Goal: Task Accomplishment & Management: Use online tool/utility

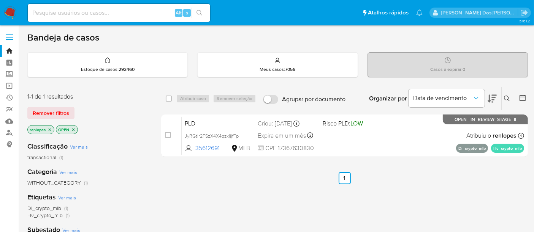
click at [87, 14] on input at bounding box center [119, 13] width 182 height 10
paste input "tGNf5opWLnRrsjhBmKMMnfHK"
type input "tGNf5opWLnRrsjhBmKMMnfHK"
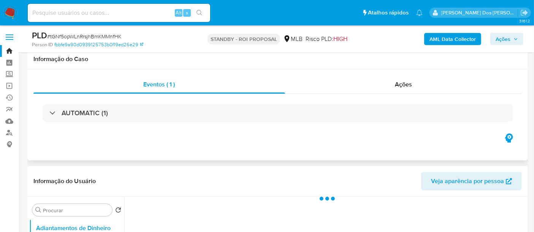
scroll to position [126, 0]
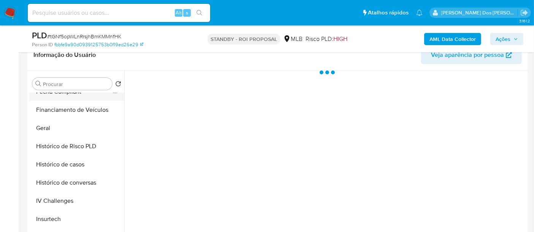
select select "10"
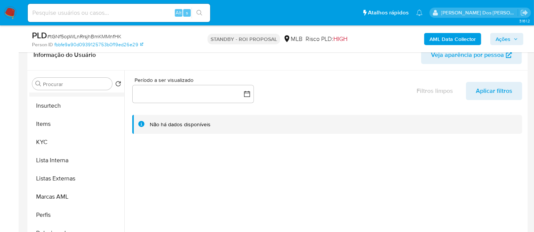
scroll to position [337, 0]
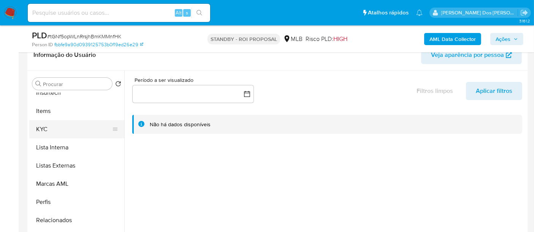
click at [48, 125] on button "KYC" at bounding box center [73, 129] width 89 height 18
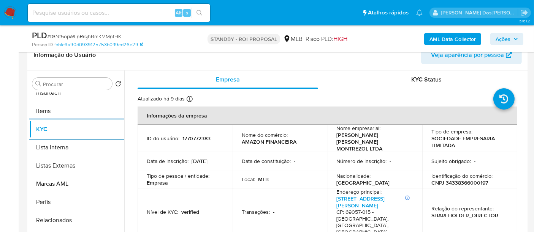
click at [116, 13] on input at bounding box center [119, 13] width 182 height 10
paste input "sVjBQqpoCdsVY1QJHE1LexsO"
type input "sVjBQqpoCdsVY1QJHE1LexsO"
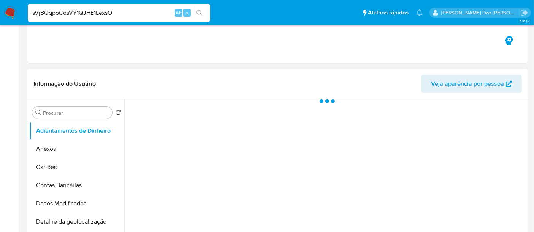
select select "10"
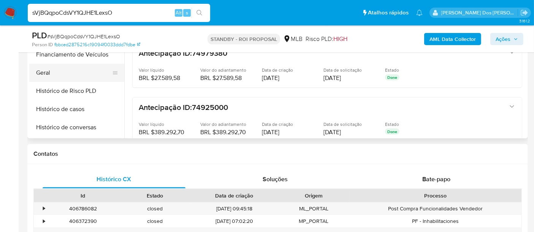
scroll to position [126, 0]
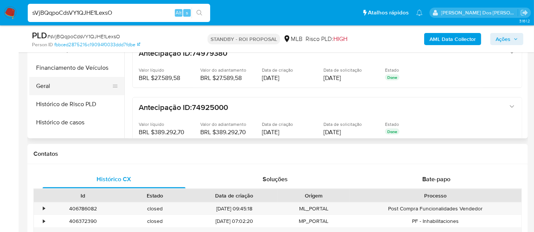
click at [44, 84] on button "Geral" at bounding box center [73, 86] width 89 height 18
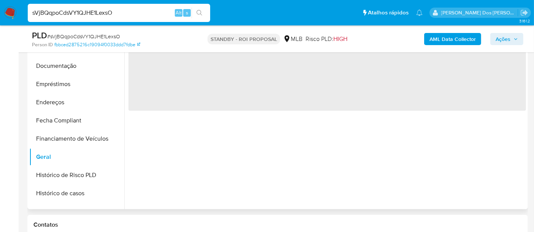
scroll to position [169, 0]
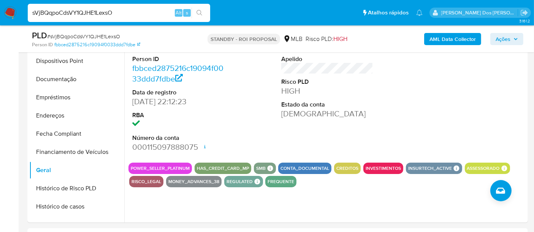
click at [116, 12] on input "sVjBQqpoCdsVY1QJHE1LexsO" at bounding box center [119, 13] width 182 height 10
paste input "tGNf5opWLnRrsjhBmKMMnfHK"
type input "tGNf5opWLnRrsjhBmKMMnfHK"
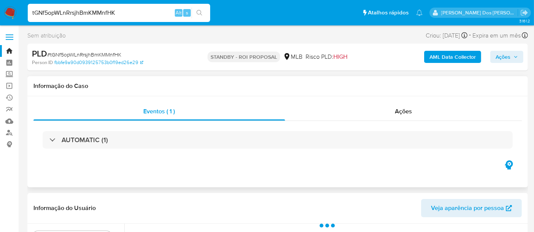
select select "10"
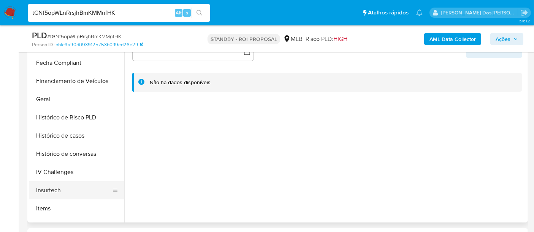
scroll to position [211, 0]
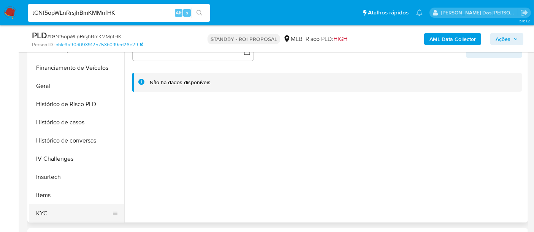
click at [42, 210] on button "KYC" at bounding box center [73, 214] width 89 height 18
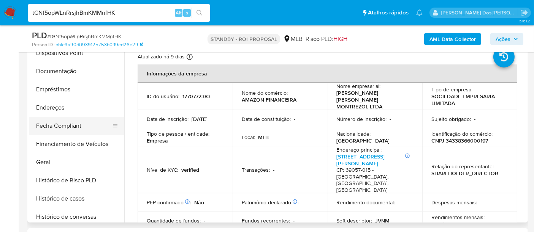
scroll to position [126, 0]
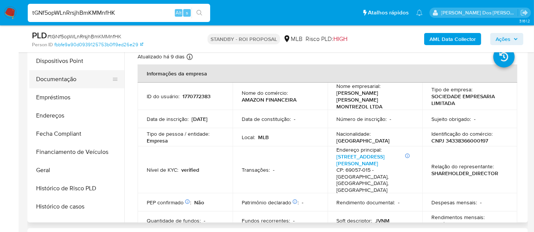
click at [65, 76] on button "Documentação" at bounding box center [73, 79] width 89 height 18
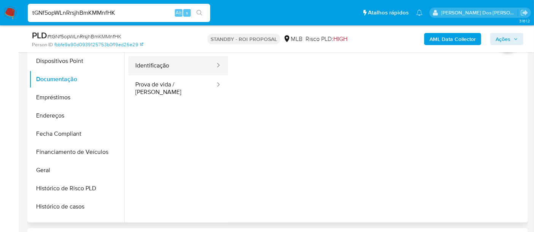
click at [151, 68] on button "Identificação" at bounding box center [171, 65] width 87 height 19
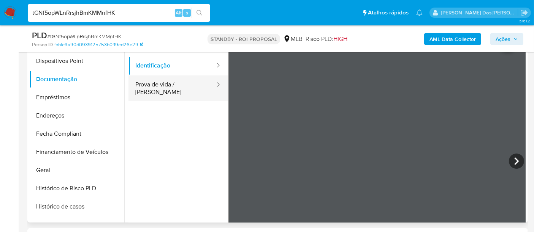
click at [183, 85] on button "Prova de vida / [PERSON_NAME]" at bounding box center [171, 89] width 87 height 26
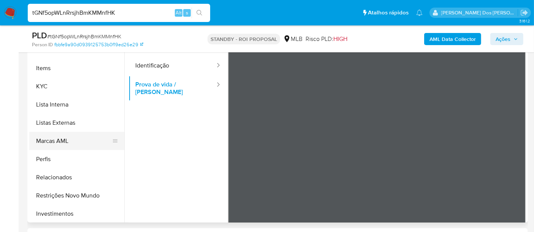
scroll to position [380, 0]
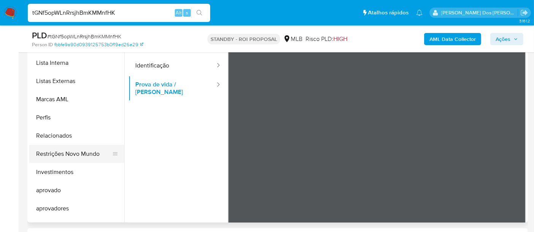
click at [76, 152] on button "Restrições Novo Mundo" at bounding box center [73, 154] width 89 height 18
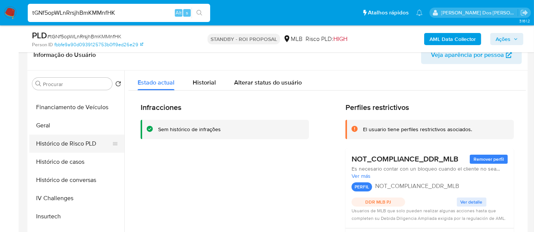
scroll to position [211, 0]
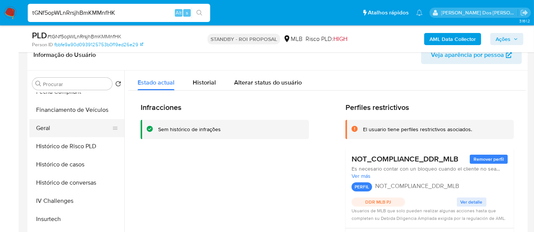
click at [46, 127] on button "Geral" at bounding box center [73, 128] width 89 height 18
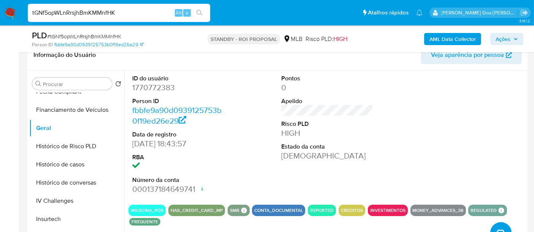
click at [123, 13] on input "tGNf5opWLnRrsjhBmKMMnfHK" at bounding box center [119, 13] width 182 height 10
paste input "jhM4Hihq7yvZd7jpxcYOcjf6"
type input "jhM4Hihq7yvZd7jpxcYOcjf6"
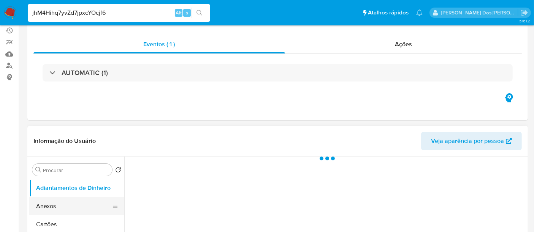
scroll to position [126, 0]
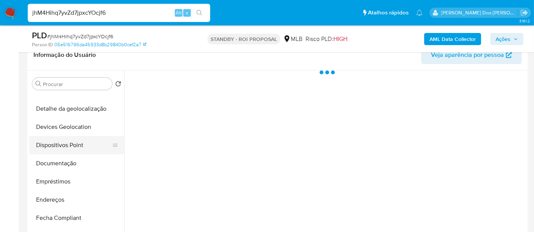
select select "10"
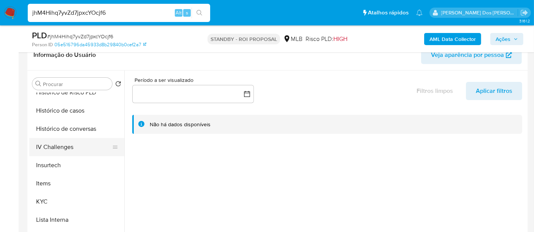
scroll to position [295, 0]
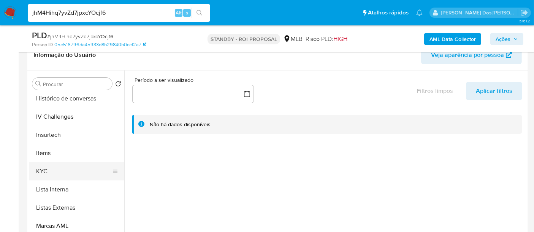
click at [42, 172] on button "KYC" at bounding box center [73, 172] width 89 height 18
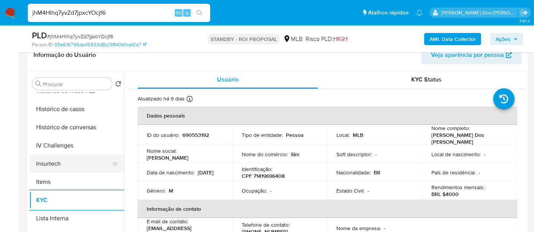
scroll to position [253, 0]
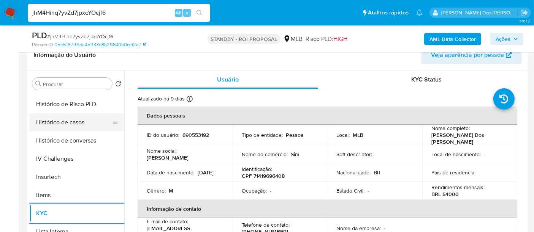
click at [63, 125] on button "Histórico de casos" at bounding box center [73, 123] width 89 height 18
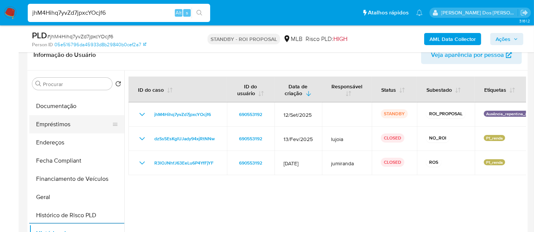
scroll to position [84, 0]
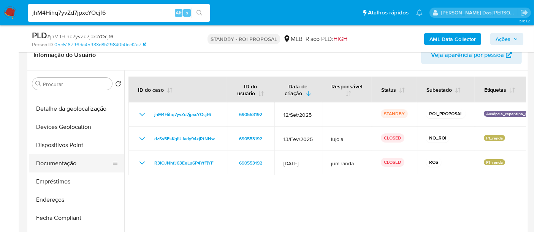
click at [73, 163] on button "Documentação" at bounding box center [73, 164] width 89 height 18
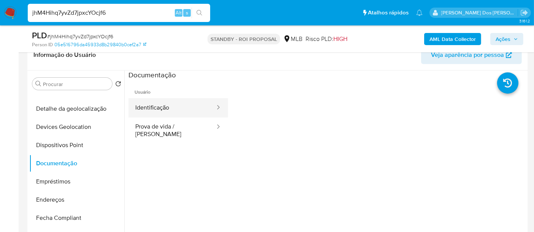
click at [144, 111] on button "Identificação" at bounding box center [171, 107] width 87 height 19
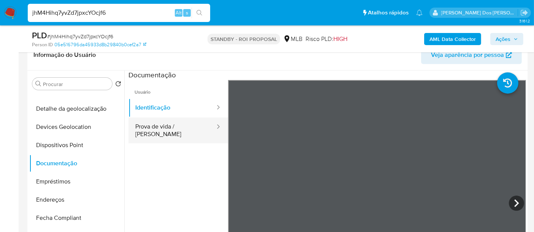
click at [173, 125] on button "Prova de vida / Selfie" at bounding box center [171, 131] width 87 height 26
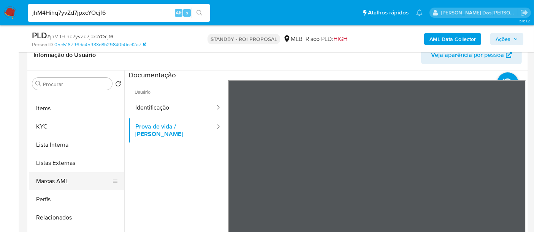
scroll to position [380, 0]
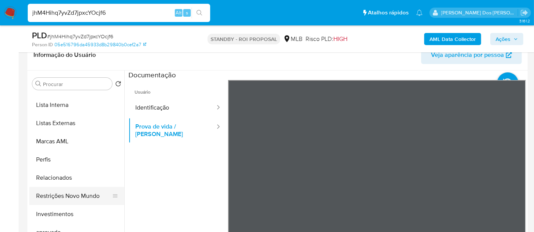
click at [85, 198] on button "Restrições Novo Mundo" at bounding box center [73, 196] width 89 height 18
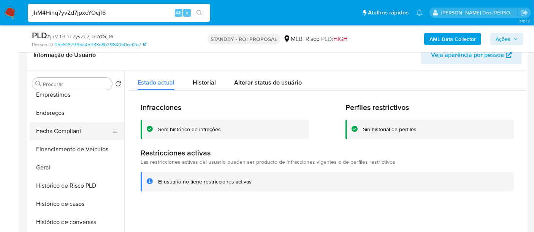
scroll to position [169, 0]
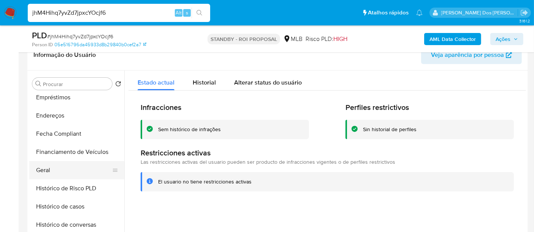
click at [44, 166] on button "Geral" at bounding box center [73, 170] width 89 height 18
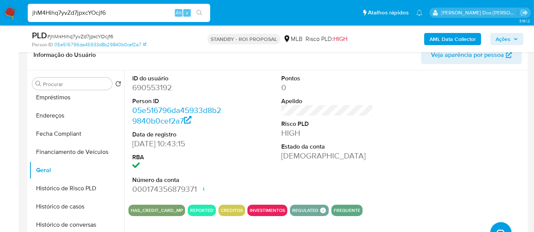
click at [118, 11] on input "jhM4Hihq7yvZd7jpxcYOcjf6" at bounding box center [119, 13] width 182 height 10
paste input "QJ6W4D7b0Hiw2sVyaKTUyll0"
type input "QJ6W4D7b0Hiw2sVyaKTUyll0"
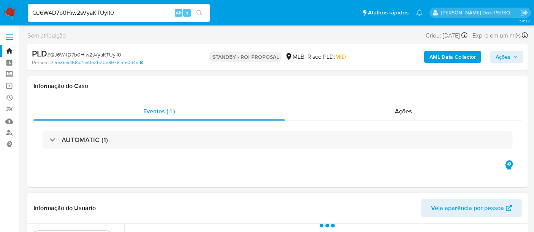
select select "10"
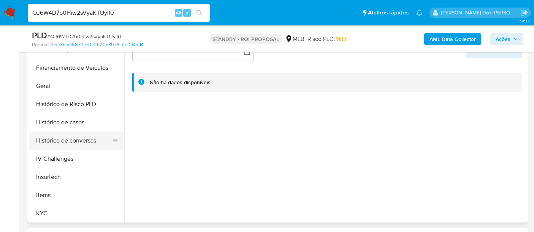
scroll to position [240, 0]
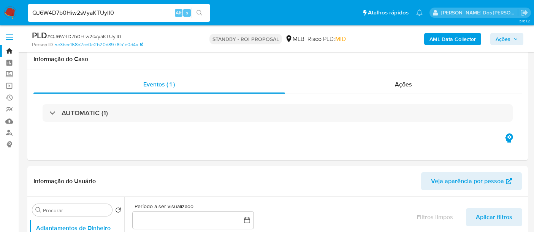
select select "10"
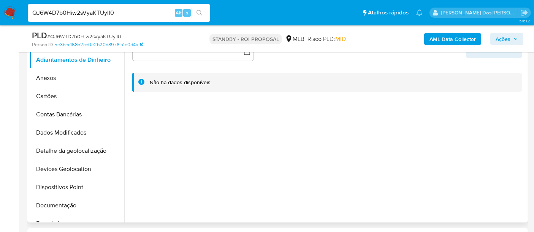
scroll to position [253, 0]
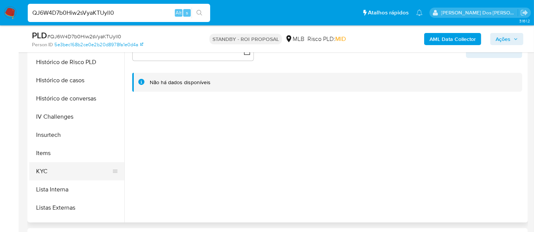
click at [46, 171] on button "KYC" at bounding box center [73, 172] width 89 height 18
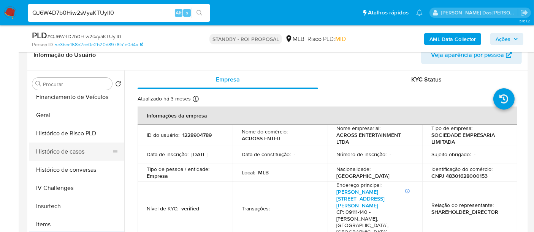
scroll to position [211, 0]
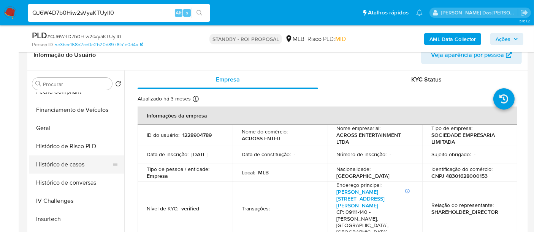
click at [72, 160] on button "Histórico de casos" at bounding box center [73, 165] width 89 height 18
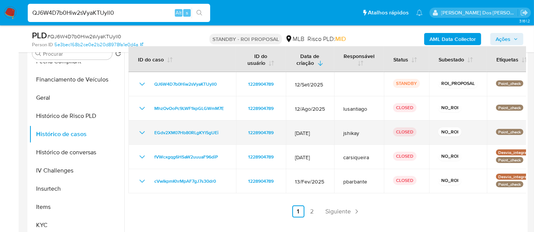
scroll to position [169, 0]
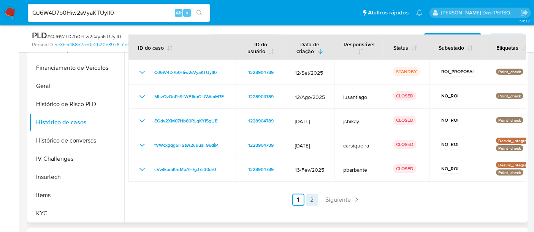
click at [306, 199] on link "2" at bounding box center [312, 200] width 12 height 12
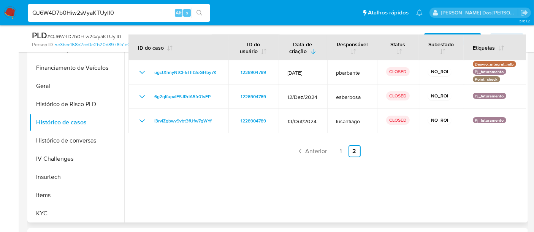
scroll to position [126, 0]
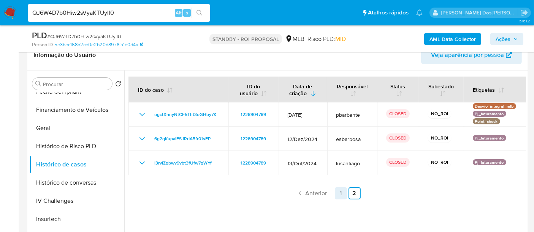
click at [336, 192] on link "1" at bounding box center [341, 194] width 12 height 12
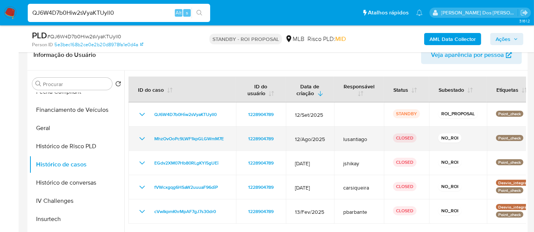
click at [140, 136] on icon "Mostrar/Ocultar" at bounding box center [141, 138] width 9 height 9
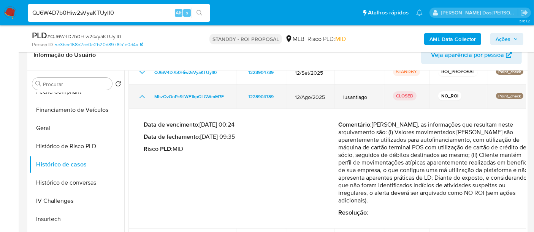
scroll to position [0, 0]
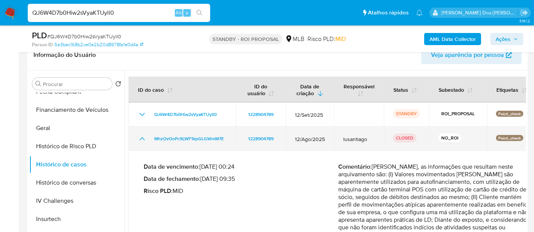
click at [140, 139] on icon "Mostrar/Ocultar" at bounding box center [141, 138] width 5 height 3
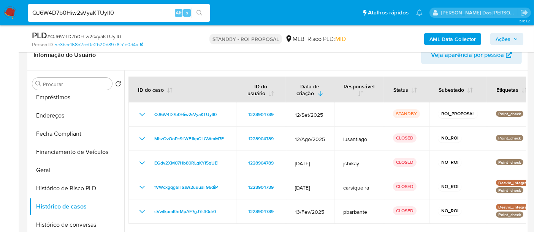
scroll to position [126, 0]
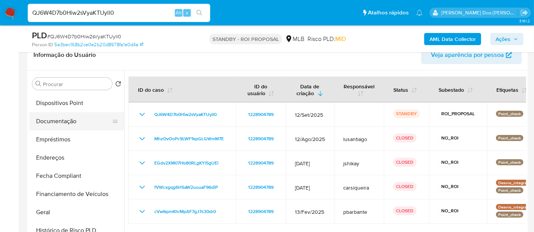
click at [58, 127] on button "Documentação" at bounding box center [73, 121] width 89 height 18
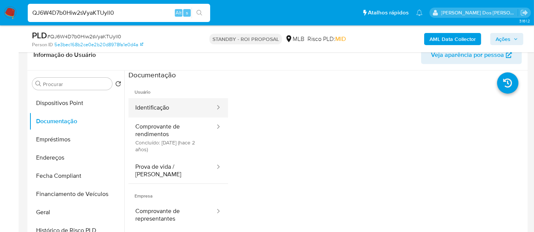
click at [141, 111] on button "Identificação" at bounding box center [171, 107] width 87 height 19
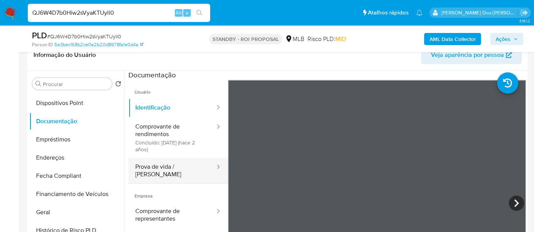
click at [186, 163] on button "Prova de vida / [PERSON_NAME]" at bounding box center [171, 171] width 87 height 26
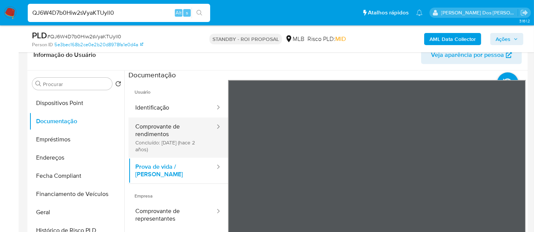
click at [150, 131] on button "Comprovante de rendimentos Concluído: 01/11/2023 (hace 2 años)" at bounding box center [171, 138] width 87 height 40
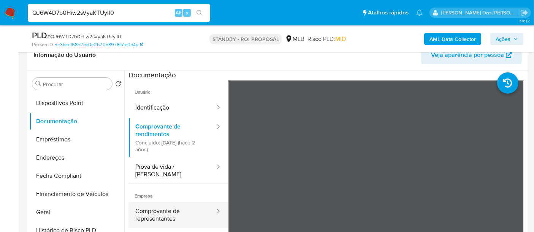
click at [159, 203] on button "Comprovante de representantes" at bounding box center [171, 215] width 87 height 26
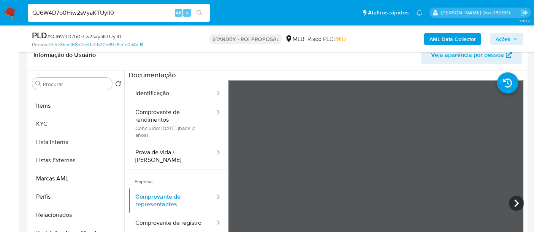
scroll to position [380, 0]
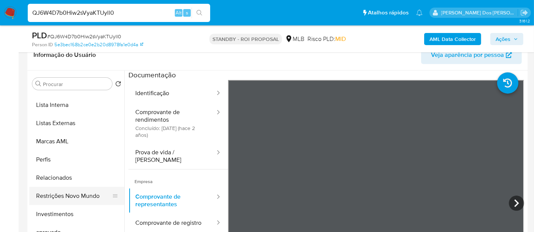
click at [71, 197] on button "Restrições Novo Mundo" at bounding box center [73, 196] width 89 height 18
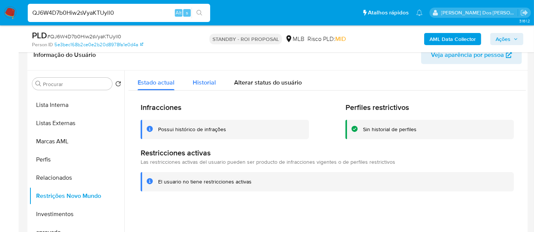
click at [202, 84] on span "Historial" at bounding box center [204, 82] width 23 height 9
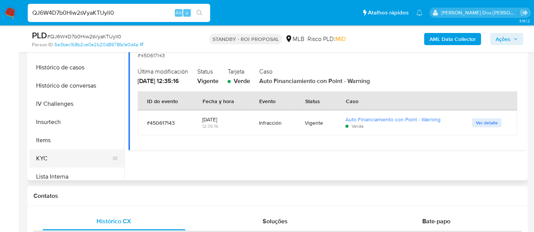
scroll to position [169, 0]
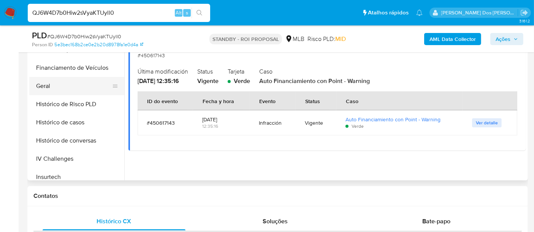
click at [35, 80] on button "Geral" at bounding box center [73, 86] width 89 height 18
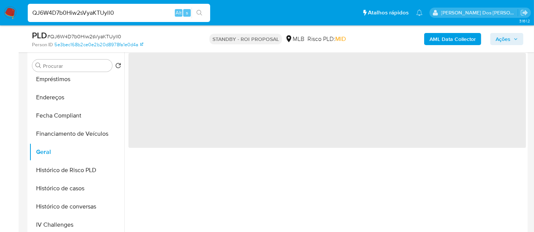
scroll to position [126, 0]
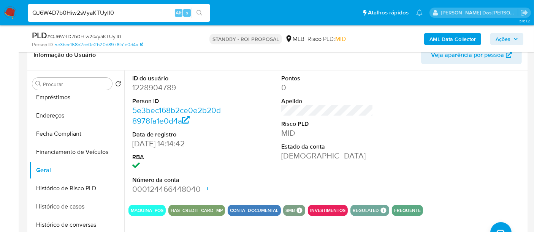
click at [106, 14] on input "QJ6W4D7b0Hiw2sVyaKTUyll0" at bounding box center [119, 13] width 182 height 10
paste input "PHa4Cu8VpxbagAyY0vbAyXBf"
type input "PHa4Cu8VpxbagAyY0vbAyXBf"
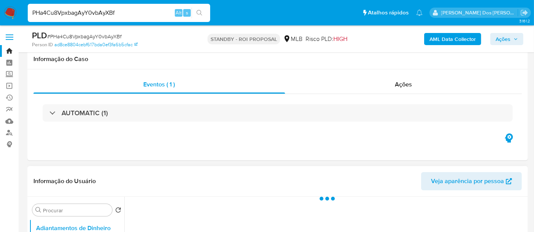
scroll to position [126, 0]
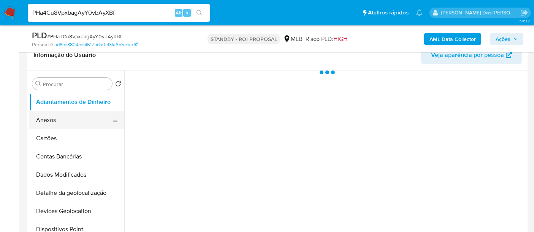
select select "10"
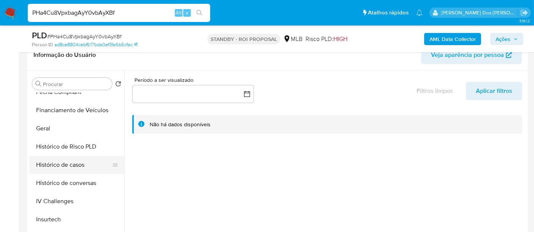
scroll to position [253, 0]
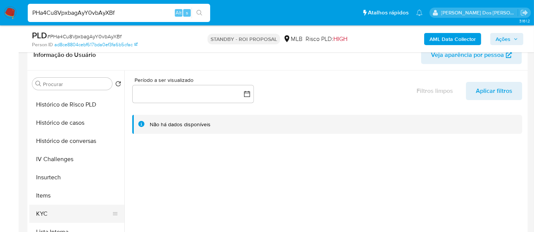
click at [41, 211] on button "KYC" at bounding box center [73, 214] width 89 height 18
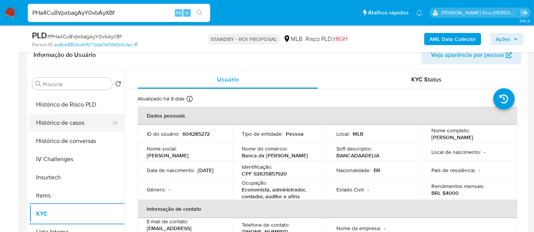
click at [57, 126] on button "Histórico de casos" at bounding box center [73, 123] width 89 height 18
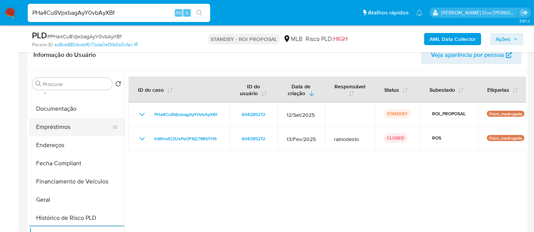
scroll to position [126, 0]
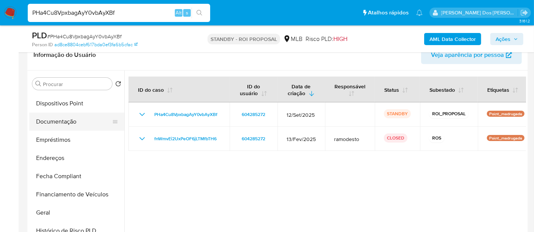
click at [63, 126] on button "Documentação" at bounding box center [73, 122] width 89 height 18
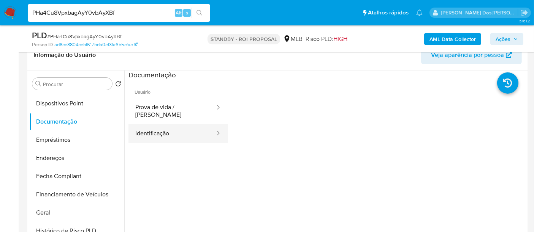
click at [155, 124] on button "Identificação" at bounding box center [171, 133] width 87 height 19
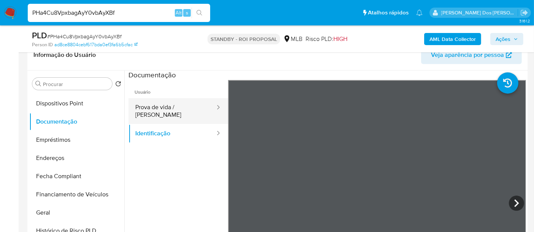
click at [174, 101] on button "Prova de vida / [PERSON_NAME]" at bounding box center [171, 111] width 87 height 26
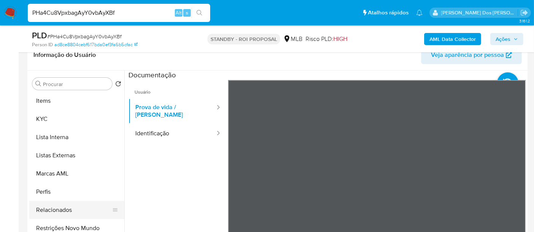
scroll to position [394, 0]
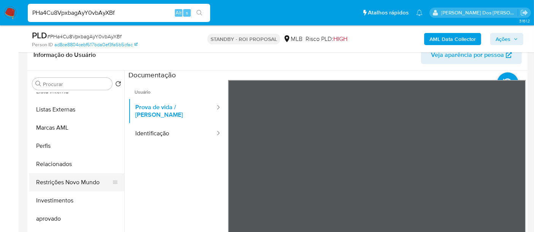
click at [86, 179] on button "Restrições Novo Mundo" at bounding box center [73, 183] width 89 height 18
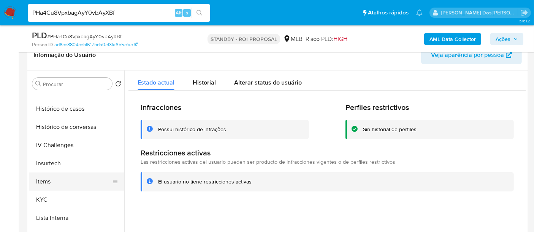
scroll to position [224, 0]
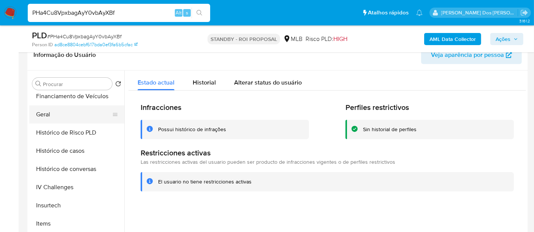
click at [51, 109] on button "Geral" at bounding box center [73, 115] width 89 height 18
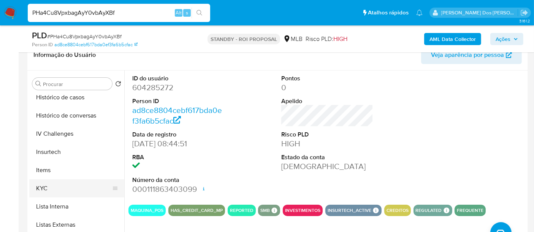
scroll to position [309, 0]
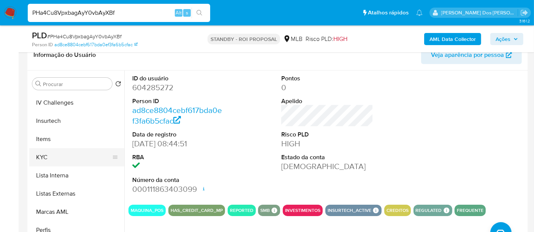
click at [46, 156] on button "KYC" at bounding box center [73, 158] width 89 height 18
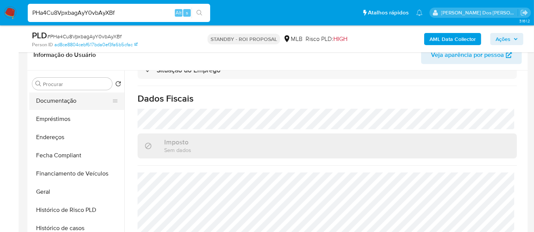
scroll to position [98, 0]
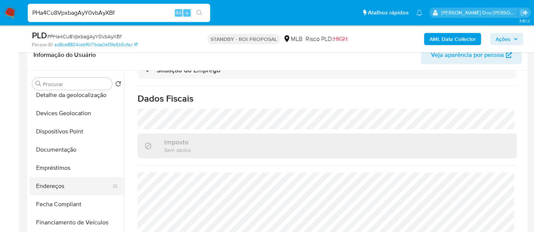
click at [62, 180] on button "Endereços" at bounding box center [73, 186] width 89 height 18
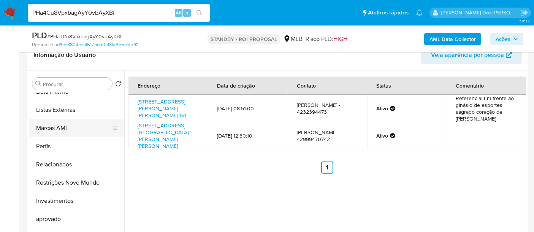
scroll to position [309, 0]
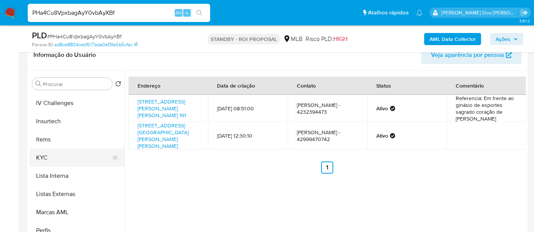
click at [47, 157] on button "KYC" at bounding box center [73, 158] width 89 height 18
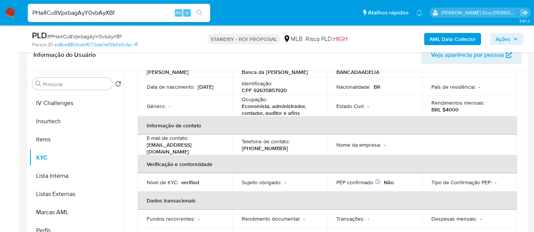
scroll to position [84, 0]
click at [103, 14] on input "PHa4Cu8VpxbagAyY0vbAyXBf" at bounding box center [119, 13] width 182 height 10
paste input "z1hkGhczUbtT8uMW9BLcKtMw"
type input "z1hkGhczUbtT8uMW9BLcKtMw"
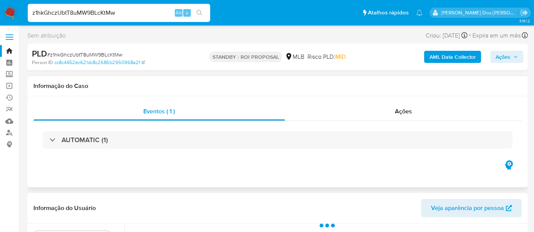
select select "10"
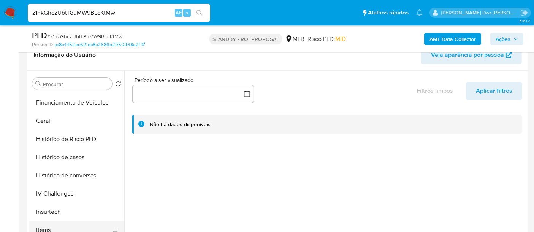
scroll to position [253, 0]
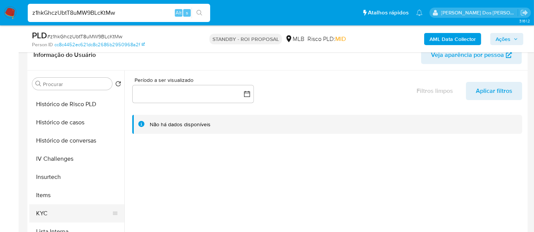
click at [45, 209] on button "KYC" at bounding box center [73, 214] width 89 height 18
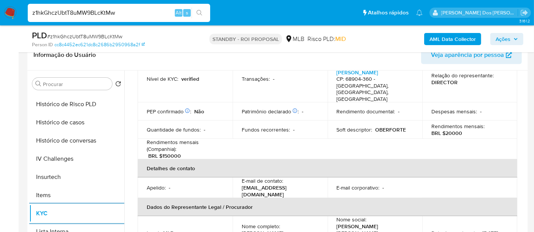
scroll to position [211, 0]
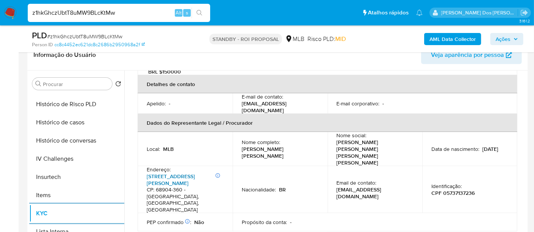
click at [164, 173] on link "Avenida João Guerra 907, Congós" at bounding box center [171, 180] width 48 height 14
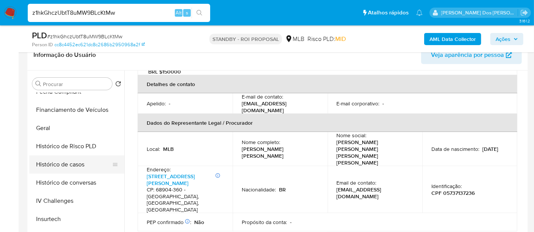
click at [67, 166] on button "Histórico de casos" at bounding box center [73, 165] width 89 height 18
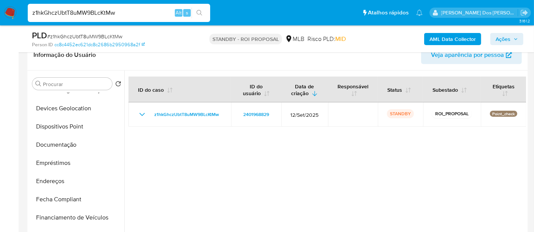
scroll to position [84, 0]
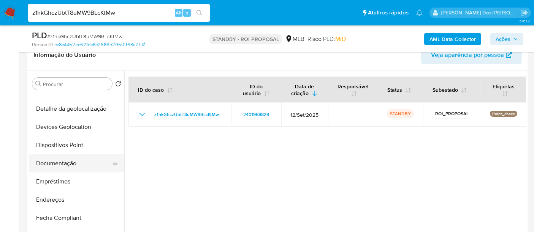
click at [63, 166] on button "Documentação" at bounding box center [73, 164] width 89 height 18
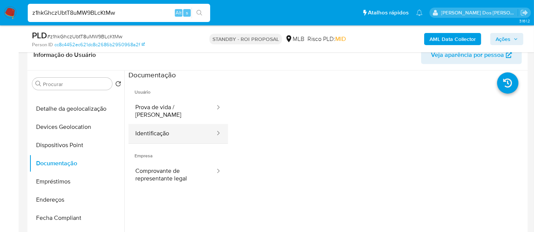
click at [153, 124] on button "Identificação" at bounding box center [171, 133] width 87 height 19
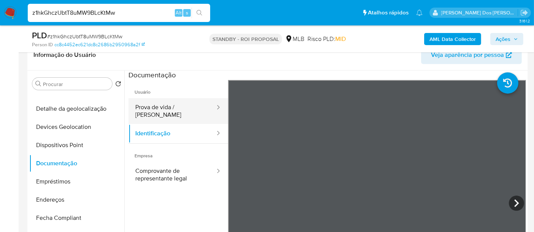
click at [167, 108] on button "Prova de vida / Selfie" at bounding box center [171, 111] width 87 height 26
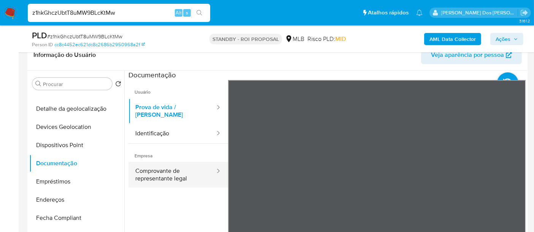
click at [155, 169] on button "Comprovante de representante legal" at bounding box center [171, 175] width 87 height 26
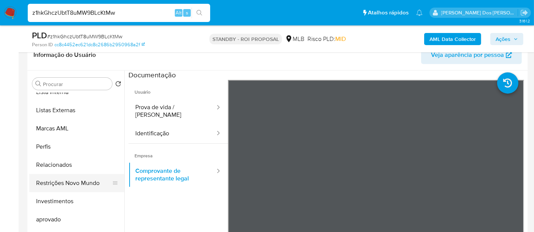
scroll to position [394, 0]
click at [70, 183] on button "Restrições Novo Mundo" at bounding box center [73, 183] width 89 height 18
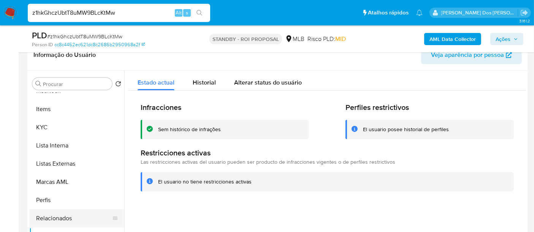
scroll to position [224, 0]
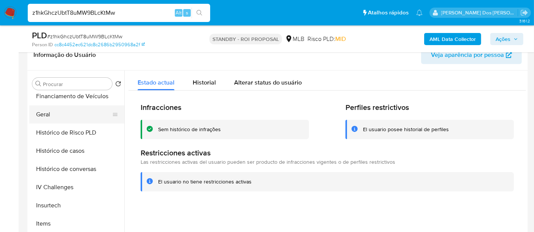
click at [40, 112] on button "Geral" at bounding box center [73, 115] width 89 height 18
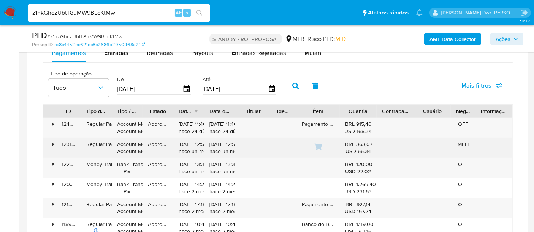
scroll to position [548, 0]
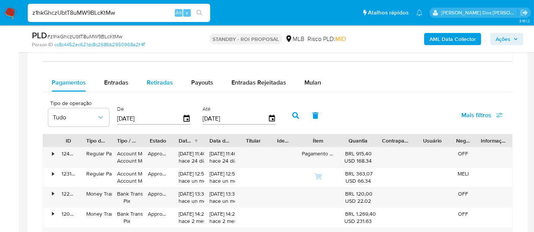
click at [118, 81] on span "Entradas" at bounding box center [116, 82] width 24 height 9
select select "10"
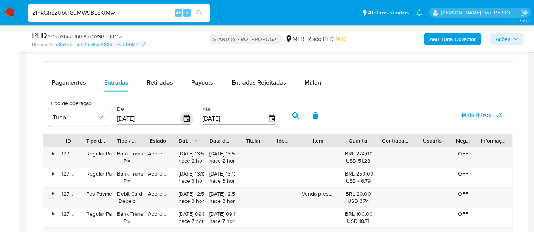
click at [185, 117] on icon "button" at bounding box center [186, 118] width 13 height 13
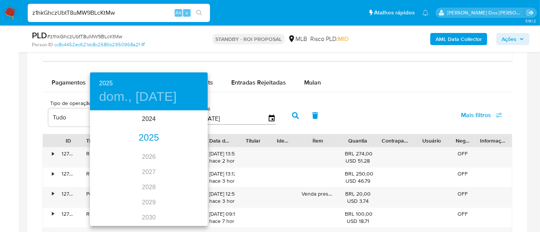
click at [153, 137] on div "2025" at bounding box center [149, 138] width 118 height 15
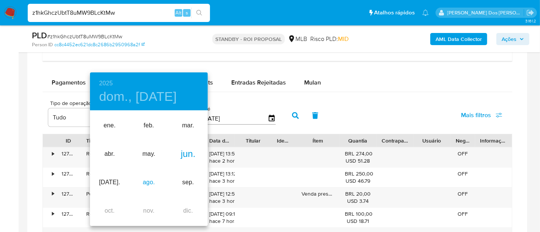
click at [150, 180] on div "ago." at bounding box center [148, 183] width 39 height 28
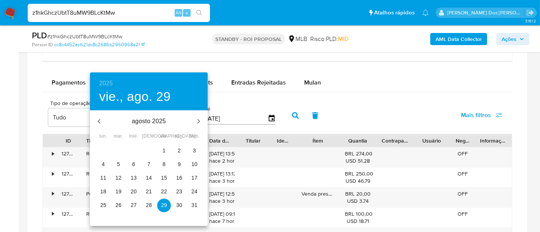
drag, startPoint x: 162, startPoint y: 150, endPoint x: 226, endPoint y: 139, distance: 65.2
click at [163, 150] on p "1" at bounding box center [164, 151] width 3 height 8
type input "01/08/2025"
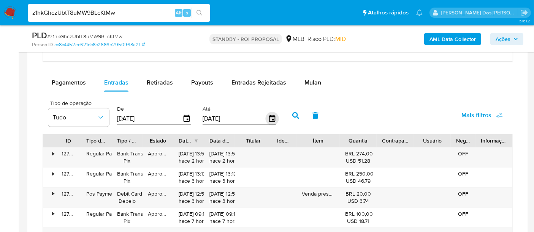
click at [269, 115] on icon "button" at bounding box center [272, 118] width 6 height 7
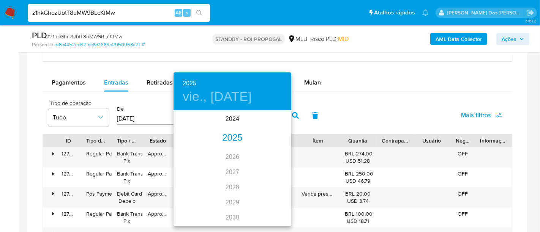
click at [234, 139] on div "2025" at bounding box center [233, 138] width 118 height 15
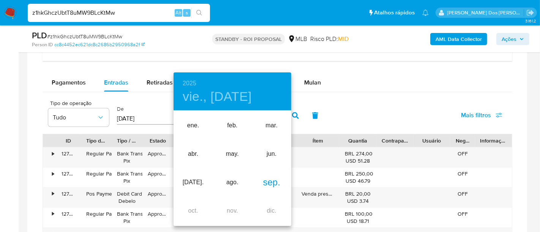
click at [263, 182] on div "sep." at bounding box center [271, 183] width 39 height 28
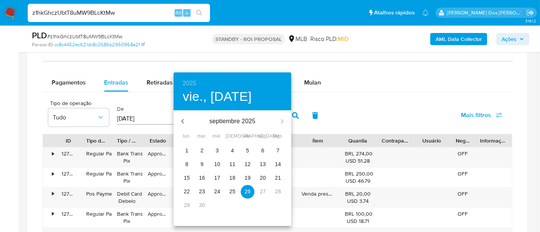
click at [202, 189] on p "23" at bounding box center [202, 192] width 6 height 8
type input "23/09/2025"
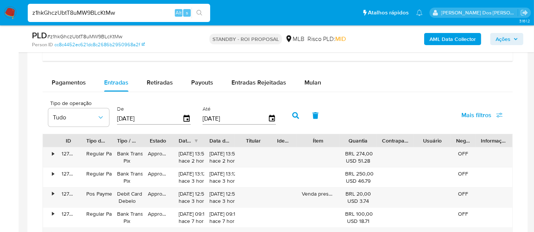
click at [464, 111] on span "Mais filtros" at bounding box center [476, 115] width 30 height 18
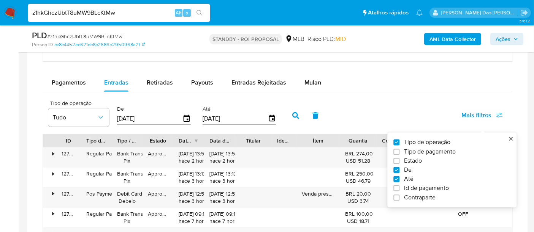
click at [412, 160] on span "Estado" at bounding box center [413, 161] width 18 height 8
click at [399, 160] on input "Estado" at bounding box center [396, 161] width 6 height 6
checkbox input "true"
type input "01/08/2025"
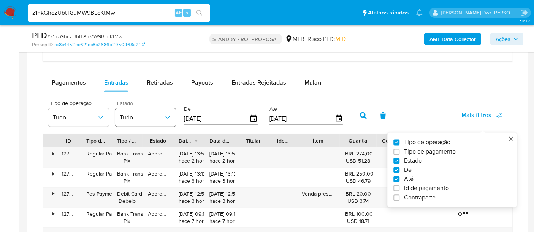
click at [169, 115] on icon "button" at bounding box center [168, 118] width 8 height 8
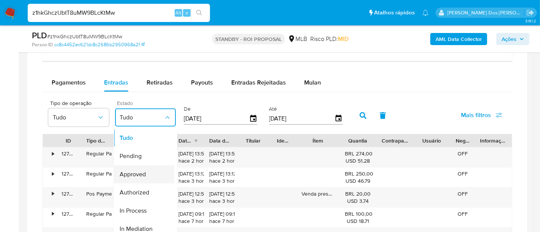
click at [149, 175] on div "Approved" at bounding box center [142, 175] width 44 height 18
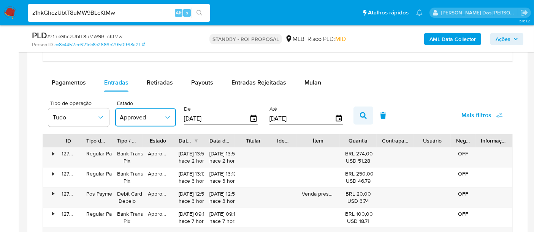
click at [360, 113] on icon "button" at bounding box center [363, 115] width 7 height 7
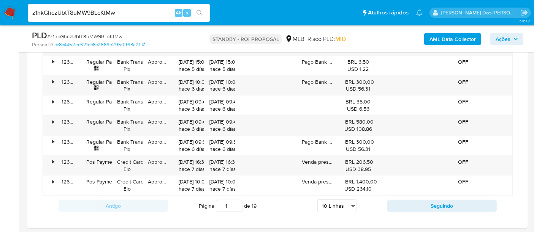
scroll to position [760, 0]
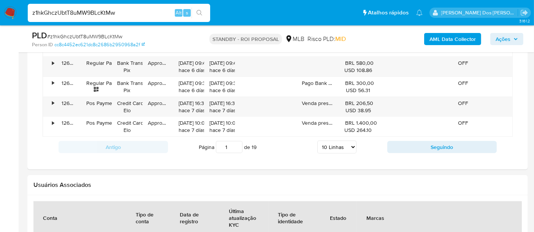
click at [351, 147] on select "5 Linhas 10 Linhas 20 Linhas 25 Linhas 50 Linhas 100 Linhas" at bounding box center [336, 147] width 39 height 13
select select "100"
click at [318, 141] on select "5 Linhas 10 Linhas 20 Linhas 25 Linhas 50 Linhas 100 Linhas" at bounding box center [336, 147] width 39 height 13
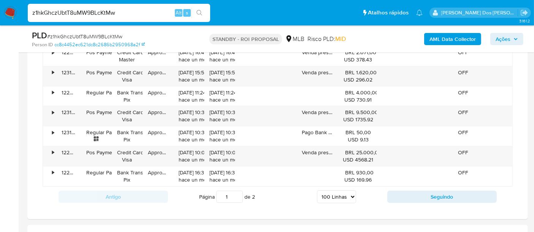
scroll to position [2532, 0]
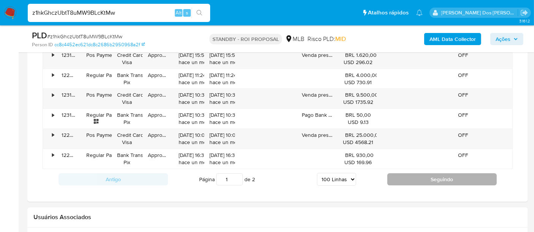
click at [405, 174] on button "Seguindo" at bounding box center [441, 180] width 109 height 12
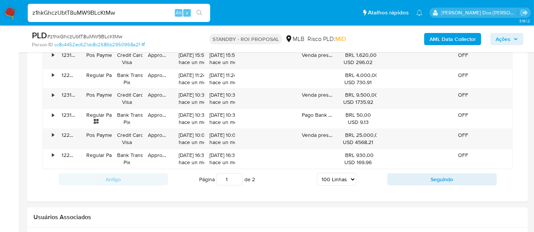
type input "2"
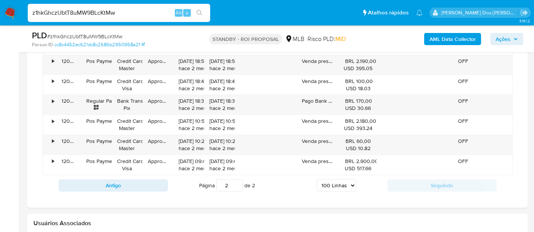
scroll to position [2279, 0]
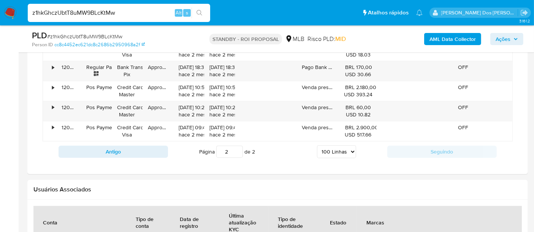
click at [78, 13] on input "z1hkGhczUbtT8uMW9BLcKtMw" at bounding box center [119, 13] width 182 height 10
paste input "ljRExeY0hIGJ1zneXVOIUipG"
type input "ljRExeY0hIGJ1zneXVOIUipG"
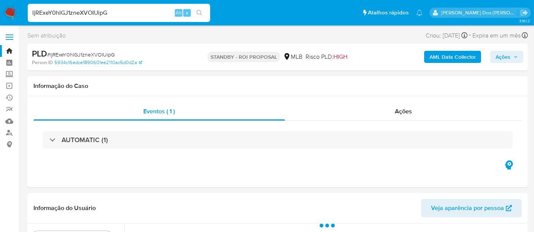
select select "10"
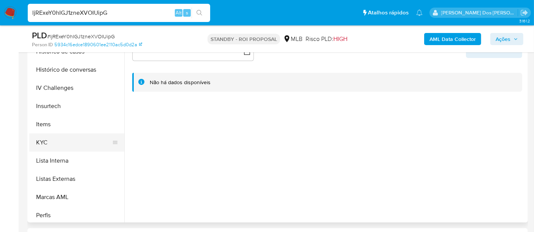
scroll to position [295, 0]
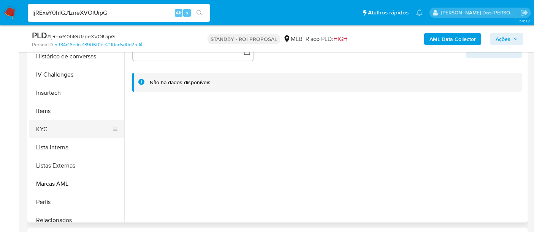
click at [43, 129] on button "KYC" at bounding box center [73, 129] width 89 height 18
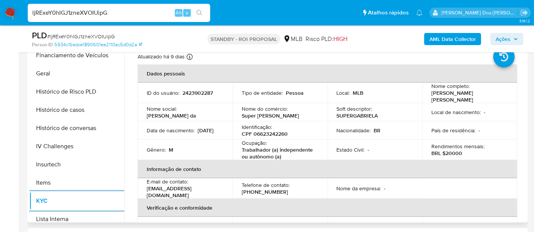
scroll to position [211, 0]
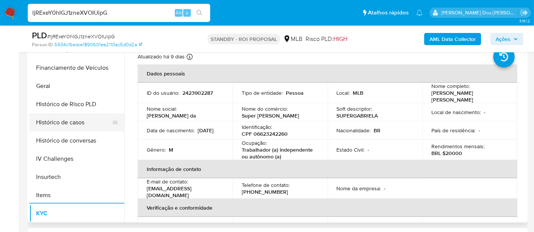
click at [66, 124] on button "Histórico de casos" at bounding box center [73, 123] width 89 height 18
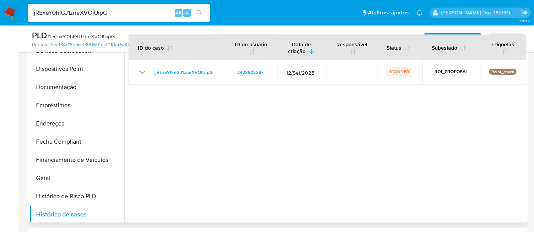
scroll to position [84, 0]
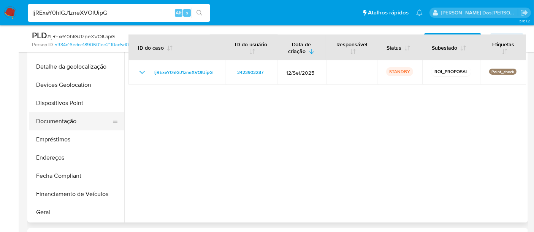
click at [66, 125] on button "Documentação" at bounding box center [73, 121] width 89 height 18
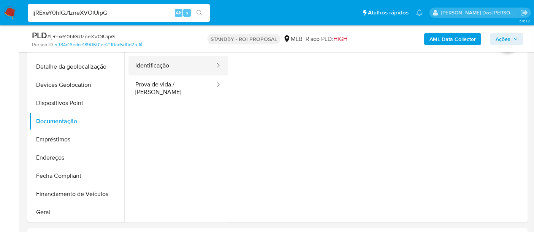
click at [153, 69] on button "Identificação" at bounding box center [171, 65] width 87 height 19
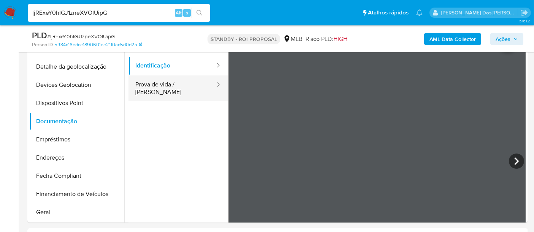
click at [178, 80] on button "Prova de vida / Selfie" at bounding box center [171, 89] width 87 height 26
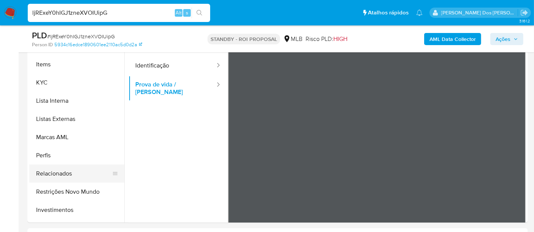
scroll to position [380, 0]
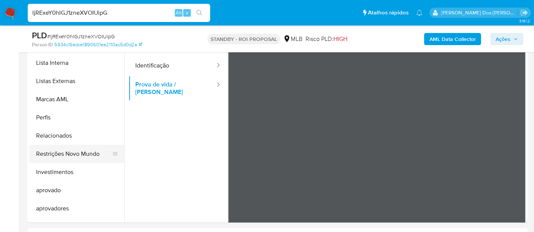
click at [85, 150] on button "Restrições Novo Mundo" at bounding box center [73, 154] width 89 height 18
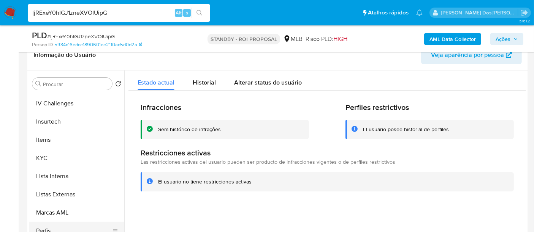
scroll to position [211, 0]
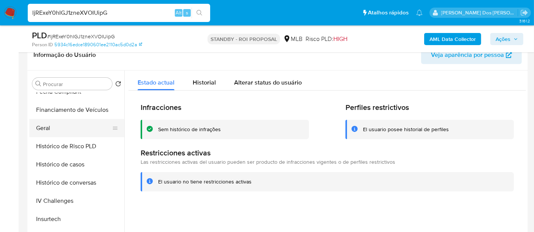
click at [44, 127] on button "Geral" at bounding box center [73, 128] width 89 height 18
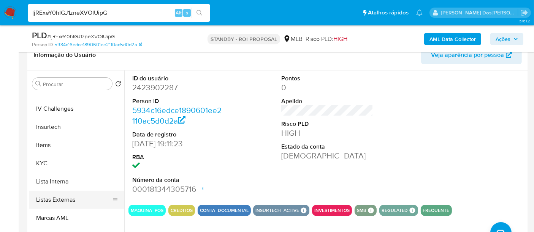
scroll to position [337, 0]
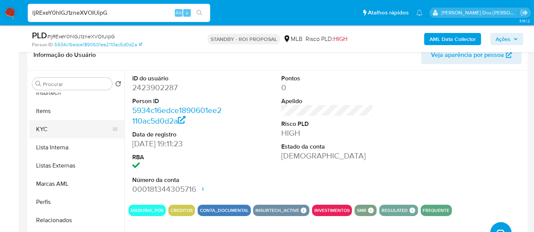
click at [41, 130] on button "KYC" at bounding box center [73, 129] width 89 height 18
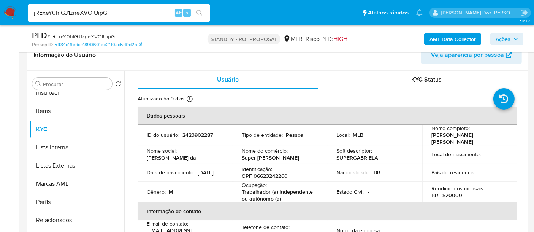
click at [115, 12] on input "ljRExeY0hIGJ1zneXVOIUipG" at bounding box center [119, 13] width 182 height 10
paste input "ppRz05lhCuhP0u1DBqpUSIb0"
type input "ppRz05lhCuhP0u1DBqpUSIb0"
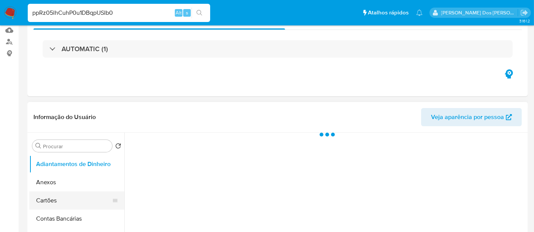
scroll to position [169, 0]
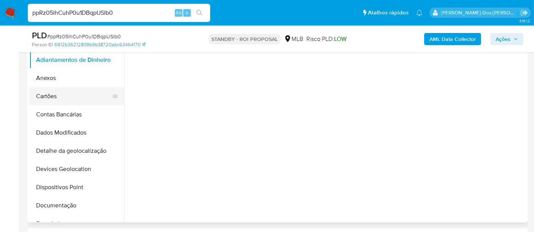
select select "10"
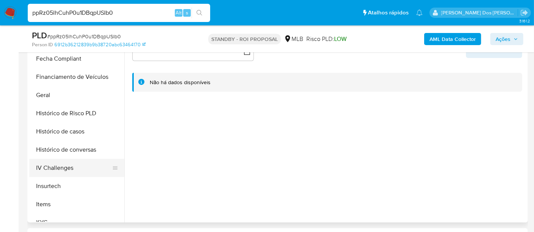
scroll to position [253, 0]
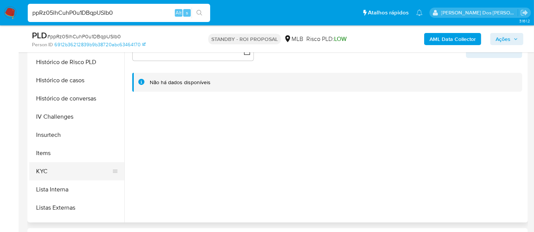
click at [48, 173] on button "KYC" at bounding box center [73, 172] width 89 height 18
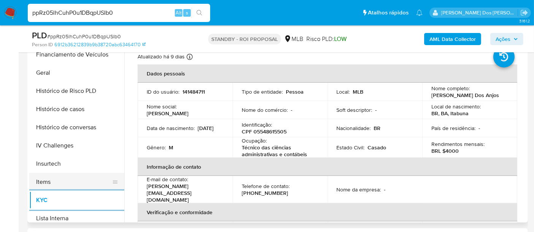
scroll to position [211, 0]
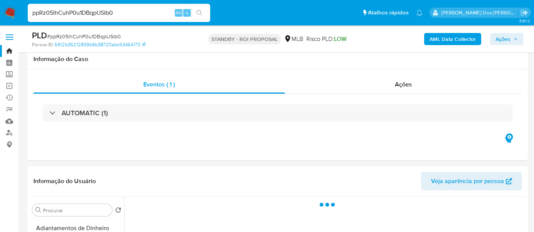
select select "10"
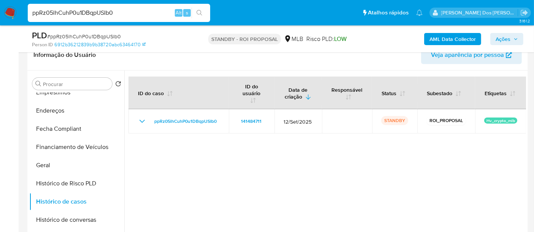
scroll to position [84, 0]
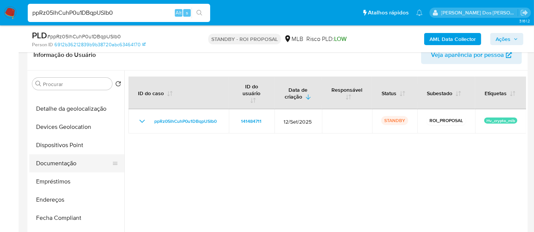
click at [63, 167] on button "Documentação" at bounding box center [73, 164] width 89 height 18
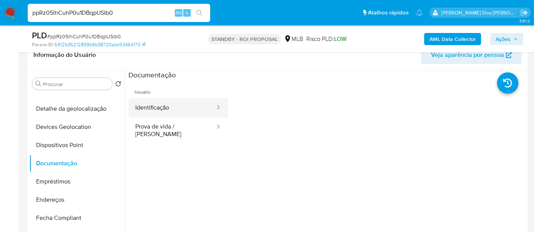
click at [159, 104] on button "Identificação" at bounding box center [171, 107] width 87 height 19
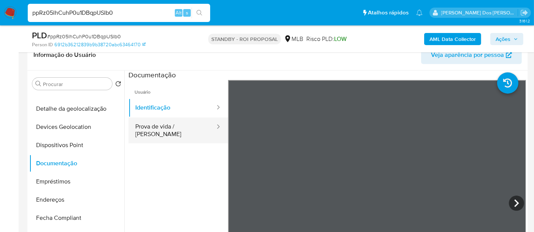
click at [172, 130] on button "Prova de vida / [PERSON_NAME]" at bounding box center [171, 131] width 87 height 26
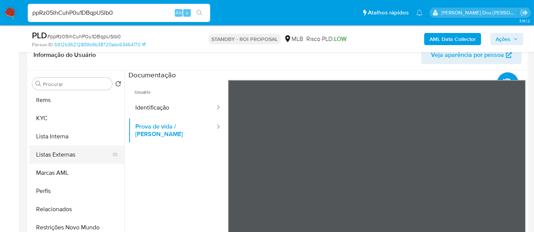
scroll to position [380, 0]
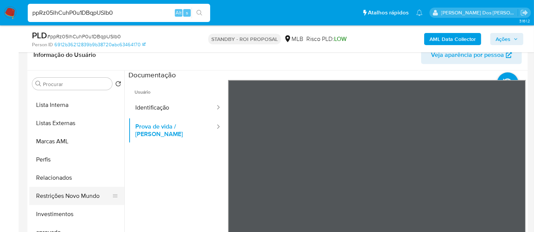
click at [75, 198] on button "Restrições Novo Mundo" at bounding box center [73, 196] width 89 height 18
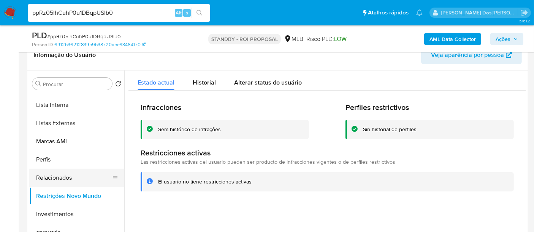
scroll to position [211, 0]
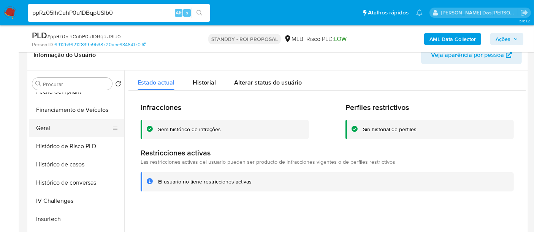
click at [48, 127] on button "Geral" at bounding box center [73, 128] width 89 height 18
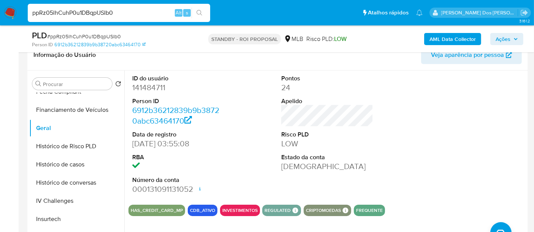
click at [125, 13] on input "ppRz05lhCuhP0u1DBqpUSIb0" at bounding box center [119, 13] width 182 height 10
paste input "LlqjGjxe9dLpHLhrTDeNVANM"
type input "LlqjGjxe9dLpHLhrTDeNVANM"
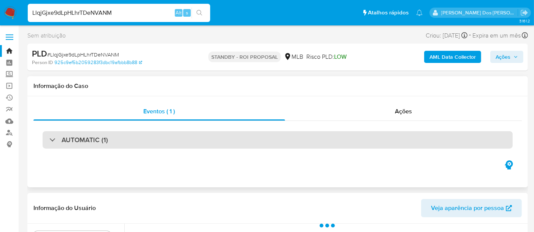
select select "10"
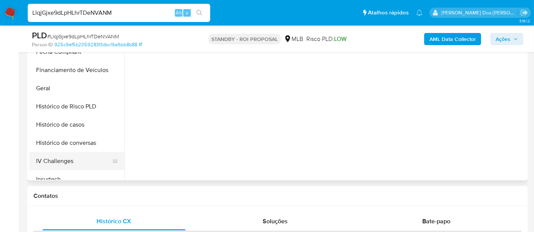
scroll to position [211, 0]
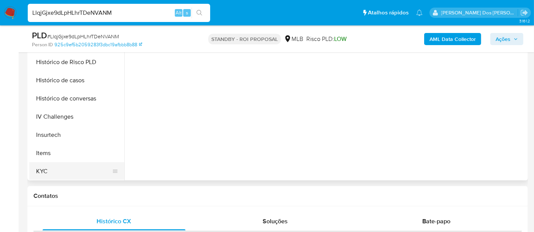
click at [37, 168] on button "KYC" at bounding box center [73, 172] width 89 height 18
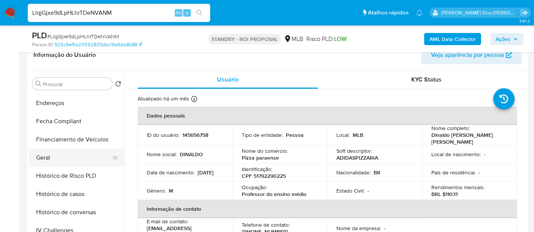
scroll to position [169, 0]
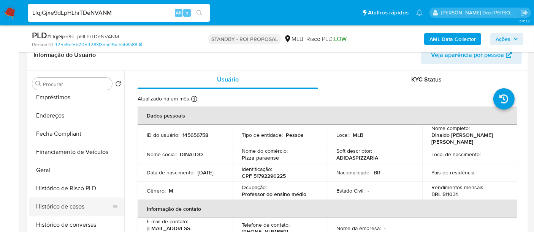
click at [66, 204] on button "Histórico de casos" at bounding box center [73, 207] width 89 height 18
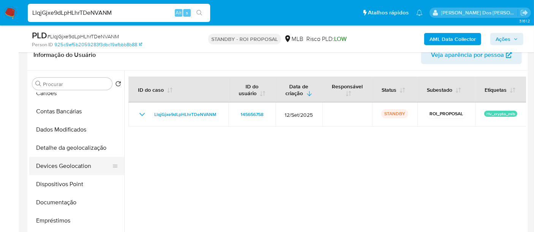
scroll to position [42, 0]
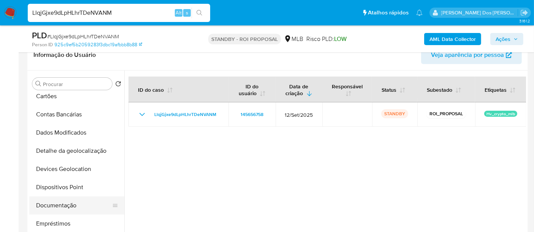
click at [55, 201] on button "Documentação" at bounding box center [73, 206] width 89 height 18
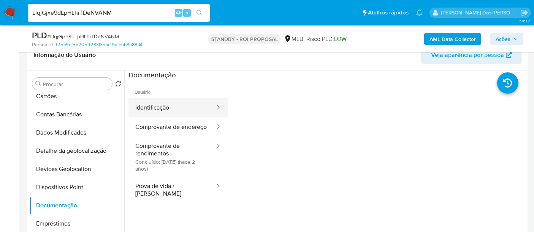
click at [153, 108] on button "Identificação" at bounding box center [171, 107] width 87 height 19
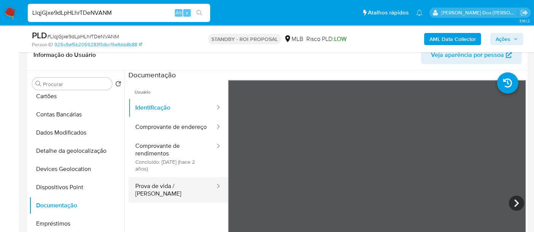
click at [165, 196] on button "Prova de vida / [PERSON_NAME]" at bounding box center [171, 190] width 87 height 26
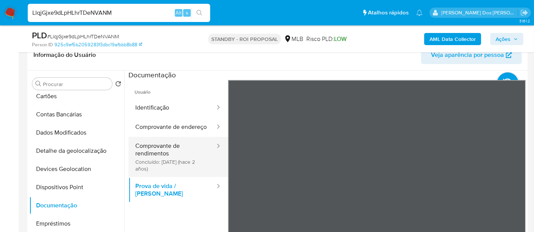
click at [152, 163] on button "Comprovante de rendimentos Concluído: 04/01/2024 (hace 2 años)" at bounding box center [171, 157] width 87 height 40
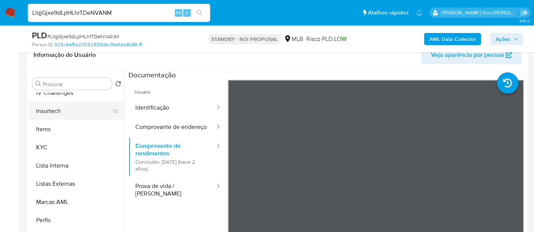
scroll to position [380, 0]
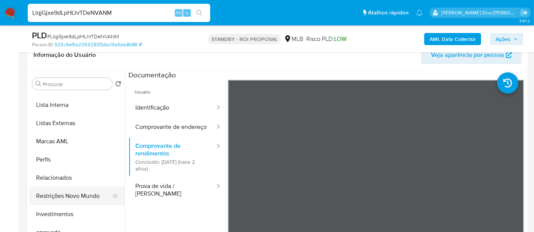
click at [71, 193] on button "Restrições Novo Mundo" at bounding box center [73, 196] width 89 height 18
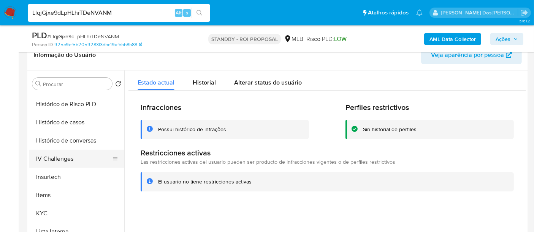
scroll to position [211, 0]
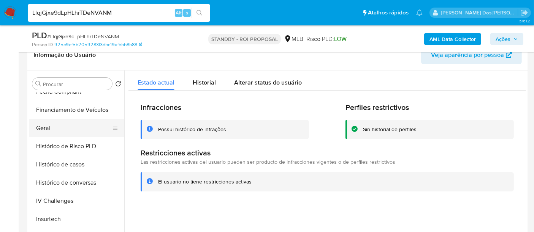
drag, startPoint x: 43, startPoint y: 130, endPoint x: 46, endPoint y: 133, distance: 4.8
click at [43, 130] on button "Geral" at bounding box center [73, 128] width 89 height 18
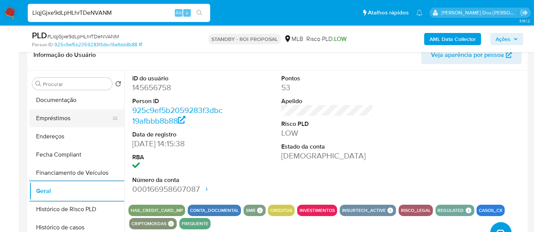
scroll to position [126, 0]
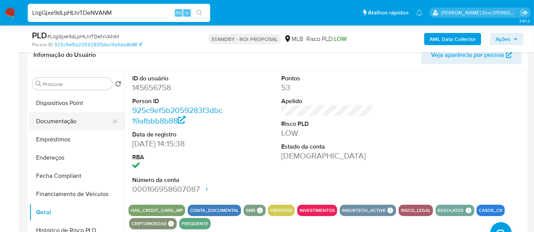
click at [66, 119] on button "Documentação" at bounding box center [73, 121] width 89 height 18
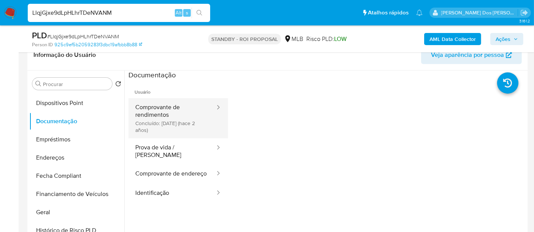
click at [153, 114] on button "Comprovante de rendimentos Concluído: 04/01/2024 (hace 2 años)" at bounding box center [171, 118] width 87 height 40
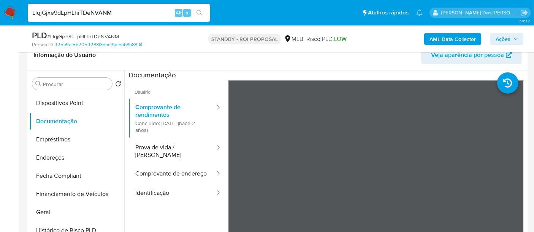
click at [77, 13] on input "LlqjGjxe9dLpHLhrTDeNVANM" at bounding box center [119, 13] width 182 height 10
paste input "CKOjjMOkjiZe7hs06SQUckfT"
type input "CKOjjMOkjiZe7hs06SQUckfT"
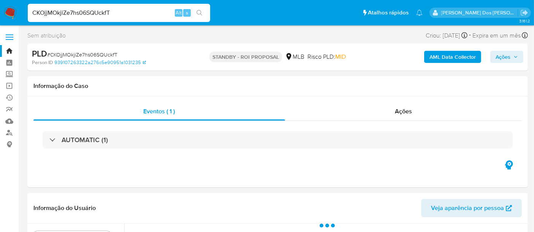
select select "10"
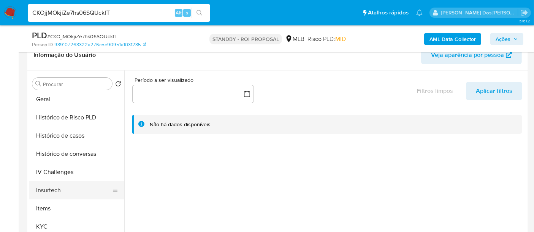
scroll to position [253, 0]
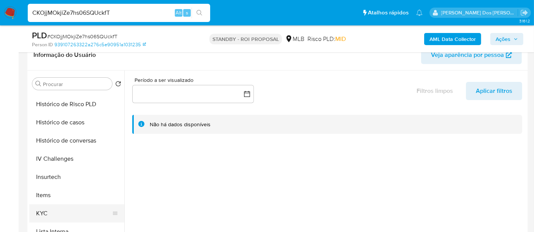
click at [47, 210] on button "KYC" at bounding box center [73, 214] width 89 height 18
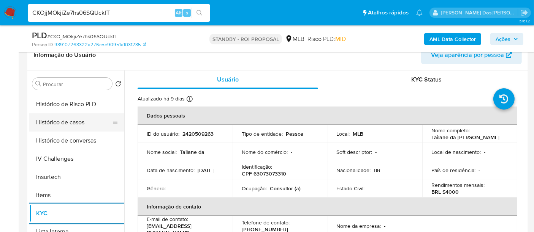
click at [64, 125] on button "Histórico de casos" at bounding box center [73, 123] width 89 height 18
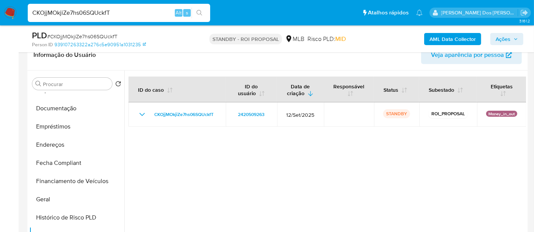
scroll to position [126, 0]
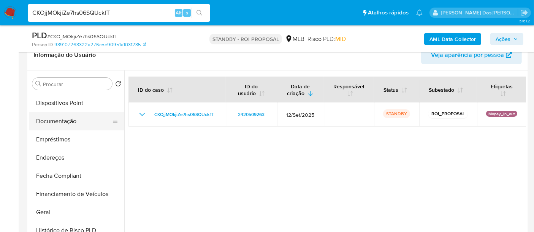
click at [58, 123] on button "Documentação" at bounding box center [73, 121] width 89 height 18
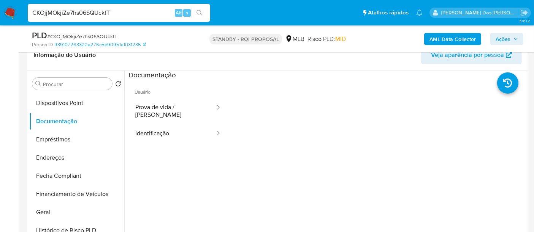
click at [157, 129] on button "Identificação" at bounding box center [171, 133] width 87 height 19
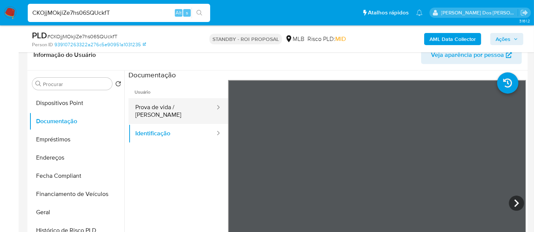
click at [185, 108] on button "Prova de vida / Selfie" at bounding box center [171, 111] width 87 height 26
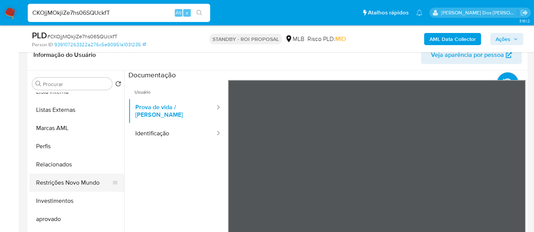
scroll to position [394, 0]
click at [74, 179] on button "Restrições Novo Mundo" at bounding box center [73, 183] width 89 height 18
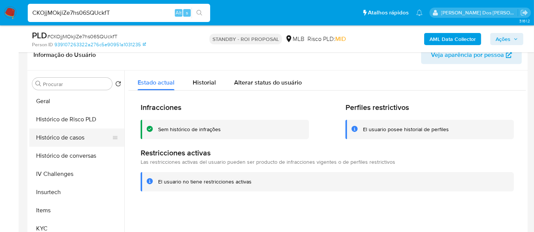
scroll to position [224, 0]
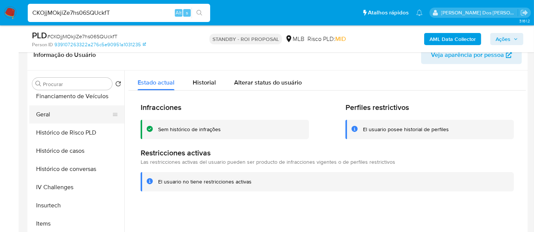
click at [46, 114] on button "Geral" at bounding box center [73, 115] width 89 height 18
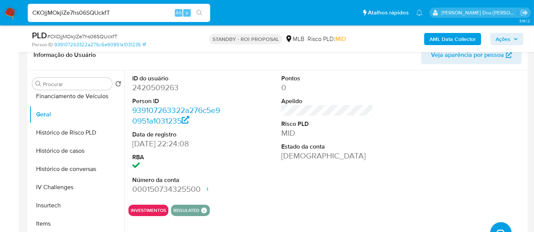
click at [114, 13] on input "CKOjjMOkjiZe7hs06SQUckfT" at bounding box center [119, 13] width 182 height 10
paste input "rbJuKSgTjqMLN4ozDmYuIKaO"
type input "rbJuKSgTjqMLN4ozDmYuIKaO"
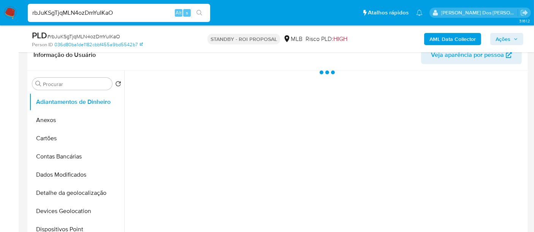
select select "10"
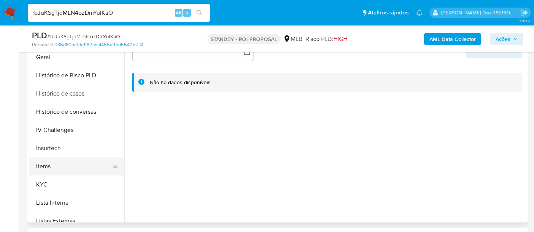
scroll to position [253, 0]
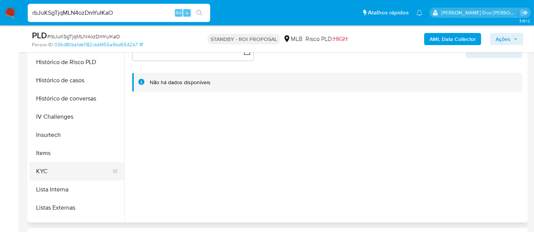
click at [46, 169] on button "KYC" at bounding box center [73, 172] width 89 height 18
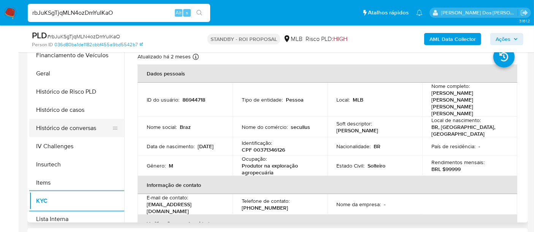
scroll to position [211, 0]
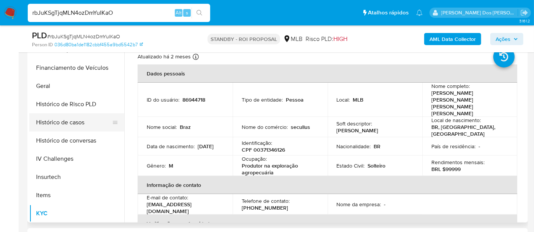
click at [73, 123] on button "Histórico de casos" at bounding box center [73, 123] width 89 height 18
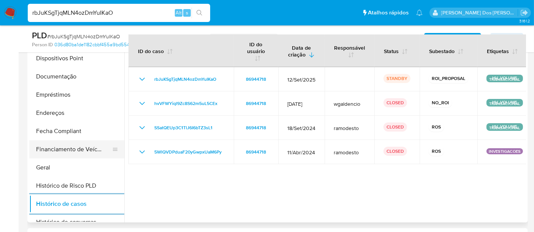
scroll to position [126, 0]
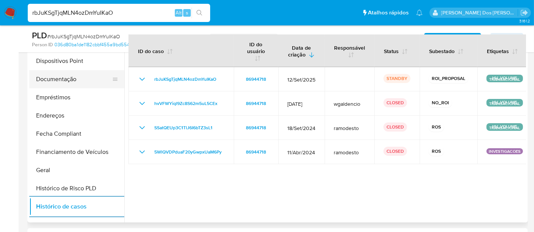
click at [55, 82] on button "Documentação" at bounding box center [73, 79] width 89 height 18
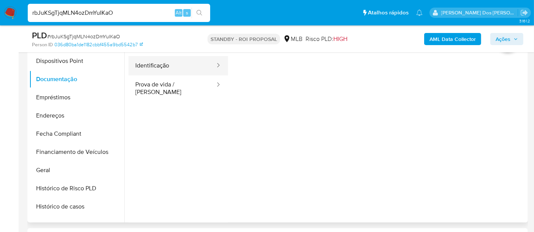
click at [170, 70] on button "Identificação" at bounding box center [171, 65] width 87 height 19
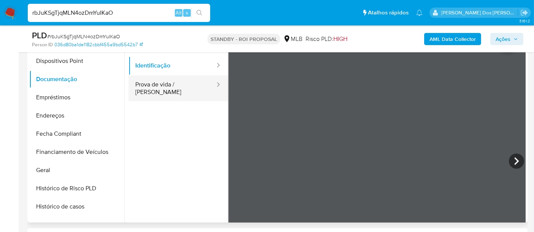
drag, startPoint x: 184, startPoint y: 87, endPoint x: 201, endPoint y: 86, distance: 16.3
click at [184, 86] on button "Prova de vida / Selfie" at bounding box center [171, 89] width 87 height 26
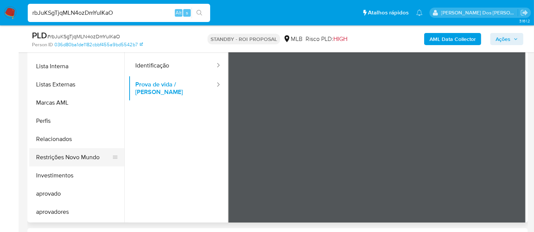
scroll to position [394, 0]
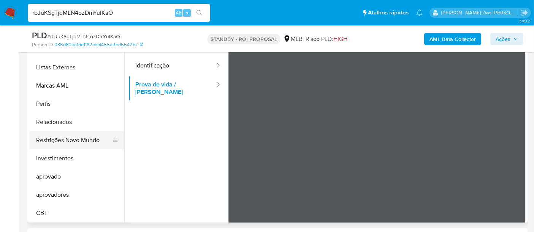
click at [75, 143] on button "Restrições Novo Mundo" at bounding box center [73, 140] width 89 height 18
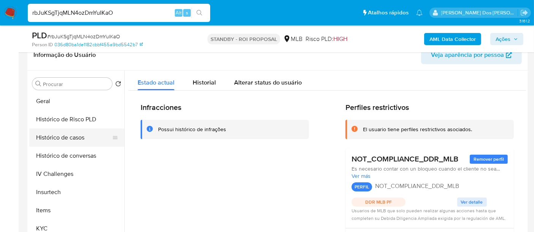
scroll to position [224, 0]
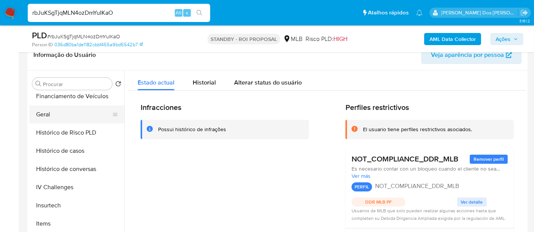
click at [41, 113] on button "Geral" at bounding box center [73, 115] width 89 height 18
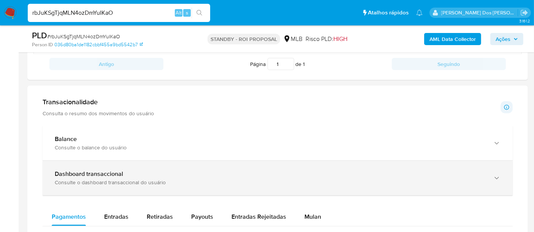
scroll to position [464, 0]
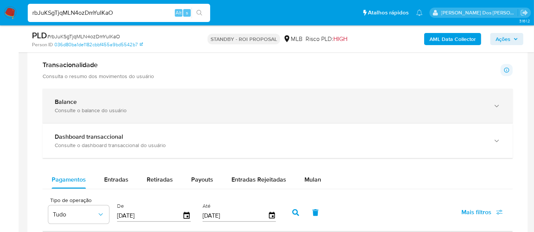
click at [245, 117] on div "Balance Consulte o balance do usuário" at bounding box center [278, 106] width 470 height 35
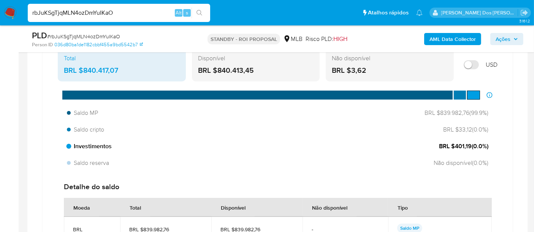
scroll to position [506, 0]
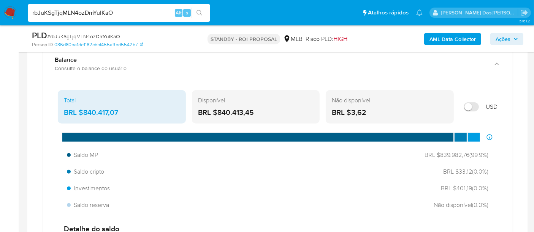
click at [118, 17] on input "rbJuKSgTjqMLN4ozDmYuIKaO" at bounding box center [119, 13] width 182 height 10
paste input "SREO0H3JRvmUsv7VO9ijygdu"
type input "SREO0H3JRvmUsv7VO9ijygdu"
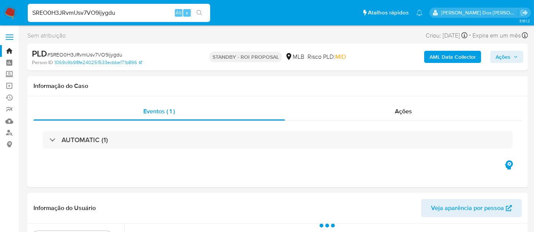
select select "10"
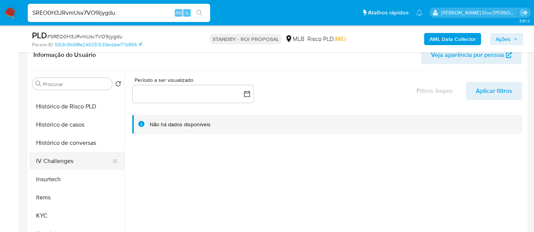
scroll to position [253, 0]
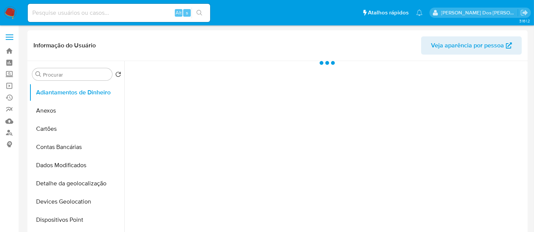
click at [111, 14] on input at bounding box center [119, 13] width 182 height 10
type input "rena"
select select "10"
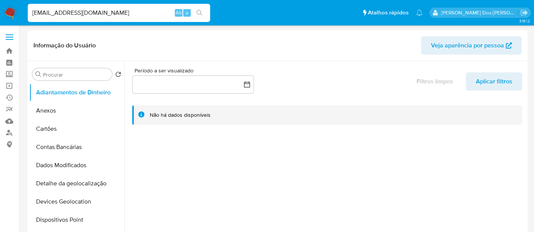
type input "renatolopes1005@gmail.com"
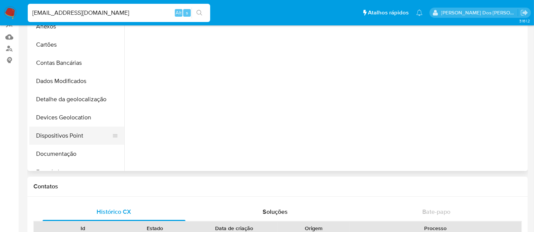
select select "10"
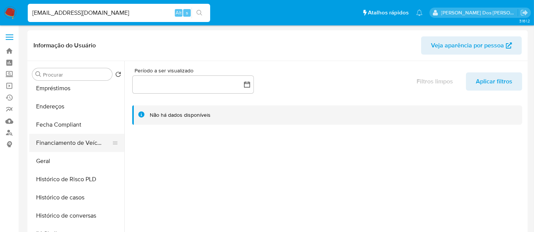
scroll to position [210, 0]
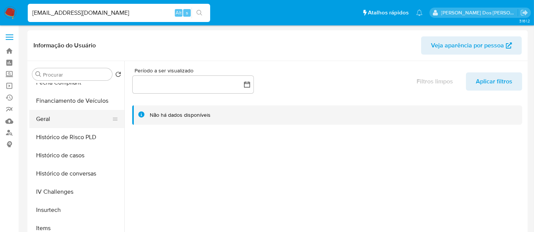
click at [41, 122] on button "Geral" at bounding box center [73, 119] width 89 height 18
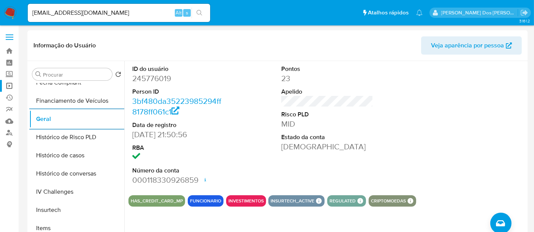
click at [10, 87] on link "Operações em massa" at bounding box center [45, 86] width 90 height 12
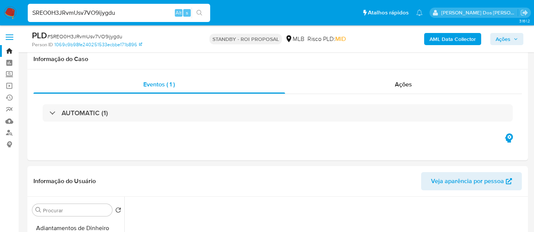
select select "10"
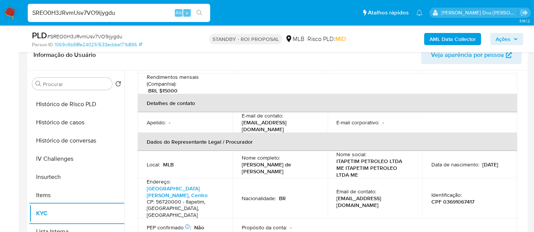
scroll to position [211, 0]
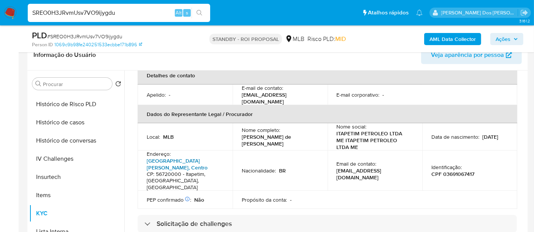
click at [174, 157] on link "[GEOGRAPHIC_DATA][PERSON_NAME], Centro" at bounding box center [177, 164] width 61 height 14
click at [70, 119] on button "Histórico de casos" at bounding box center [73, 123] width 89 height 18
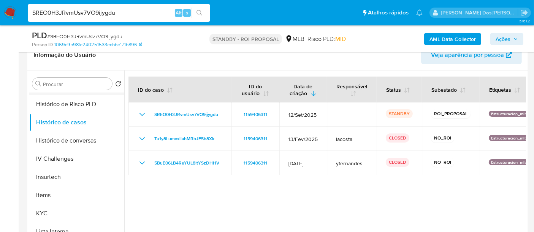
scroll to position [126, 0]
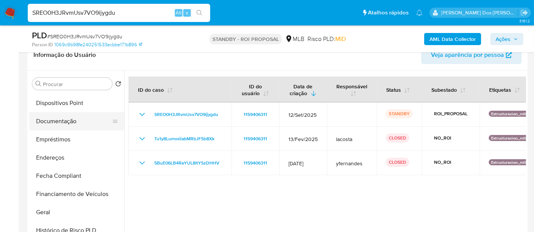
click at [76, 123] on button "Documentação" at bounding box center [73, 121] width 89 height 18
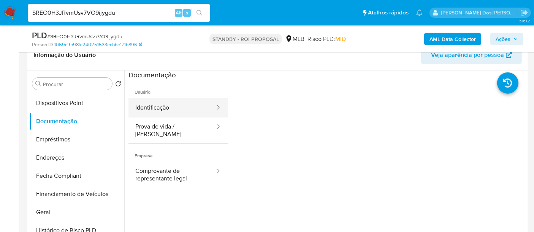
click at [174, 107] on button "Identificação" at bounding box center [171, 107] width 87 height 19
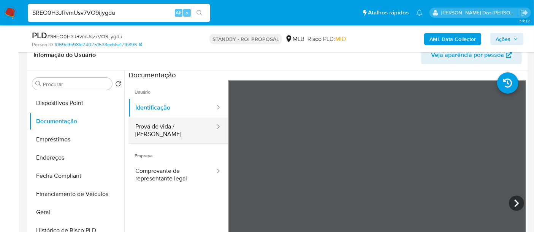
click at [158, 124] on button "Prova de vida / [PERSON_NAME]" at bounding box center [171, 131] width 87 height 26
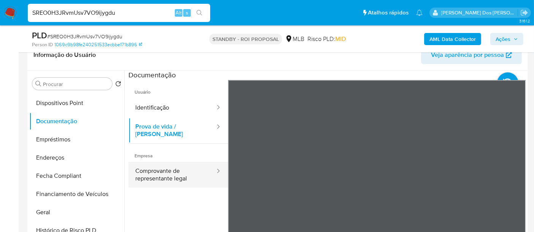
click at [166, 169] on button "Comprovante de representante legal" at bounding box center [171, 175] width 87 height 26
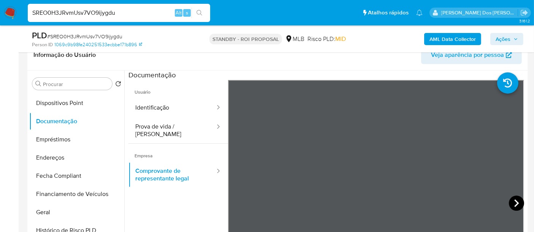
click at [518, 203] on icon at bounding box center [516, 203] width 15 height 15
click at [239, 202] on icon at bounding box center [237, 203] width 15 height 15
click at [14, 13] on img at bounding box center [10, 12] width 13 height 13
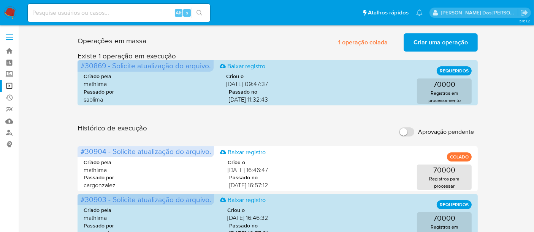
click at [444, 44] on span "Criar uma operação" at bounding box center [440, 42] width 54 height 17
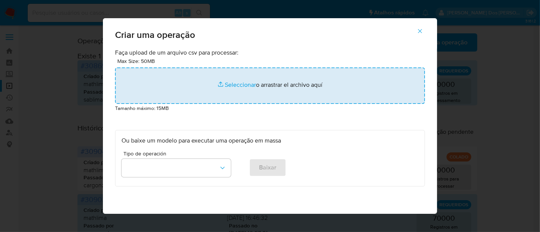
click at [230, 84] on input "file" at bounding box center [270, 86] width 310 height 36
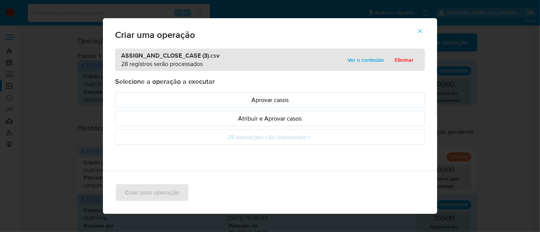
click at [223, 120] on p "Atribuir e Aprovar casos" at bounding box center [270, 118] width 297 height 9
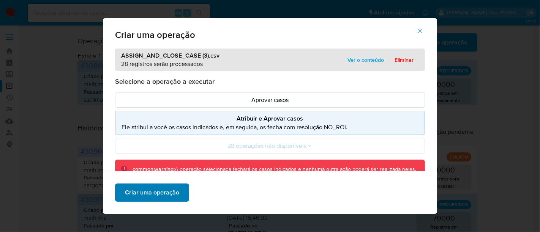
click at [168, 190] on span "Criar uma operação" at bounding box center [152, 193] width 54 height 17
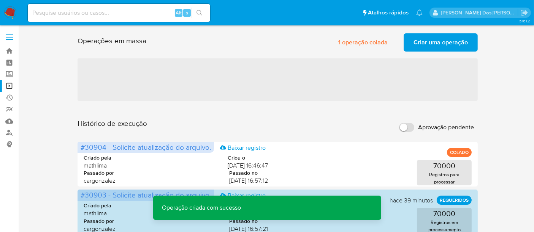
click at [427, 45] on span "Criar uma operação" at bounding box center [440, 42] width 54 height 17
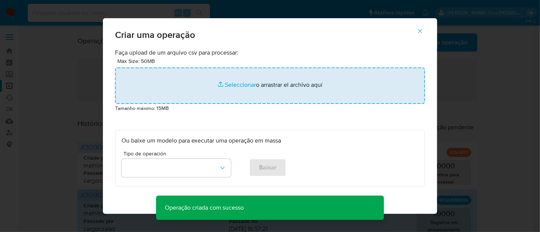
click at [236, 85] on input "file" at bounding box center [270, 86] width 310 height 36
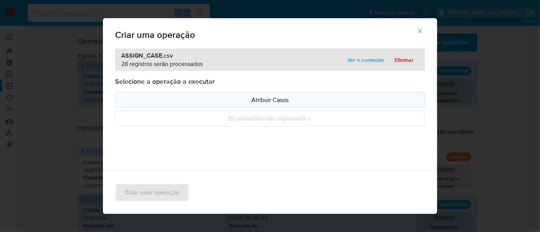
click at [206, 102] on p "Atribuir Casos" at bounding box center [270, 100] width 297 height 9
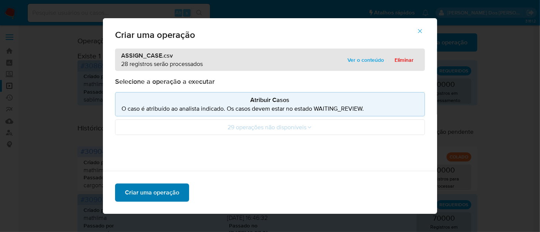
click at [156, 191] on span "Criar uma operação" at bounding box center [152, 193] width 54 height 17
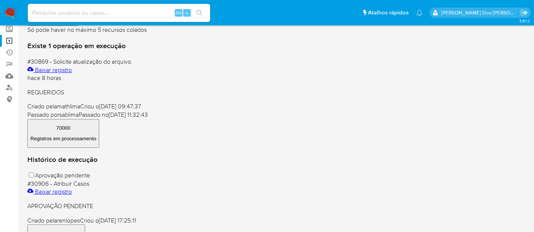
scroll to position [84, 0]
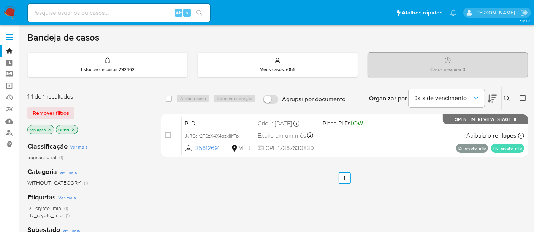
click at [112, 10] on input at bounding box center [119, 13] width 182 height 10
type input "[EMAIL_ADDRESS][DOMAIN_NAME]"
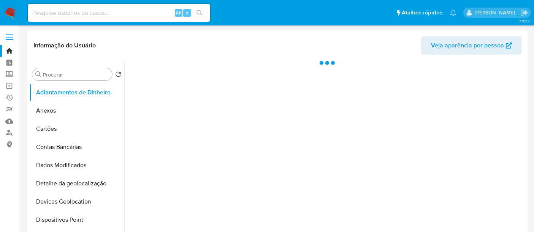
select select "10"
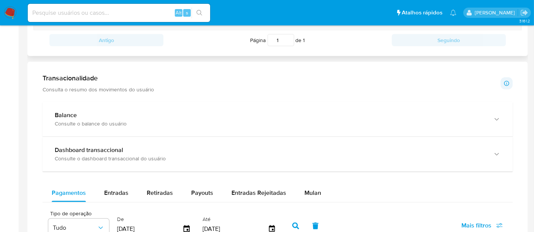
scroll to position [295, 0]
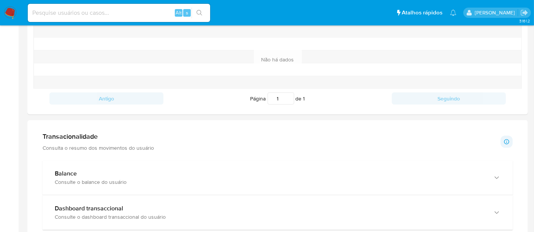
click at [151, 8] on input at bounding box center [119, 13] width 182 height 10
type input "[EMAIL_ADDRESS][DOMAIN_NAME]"
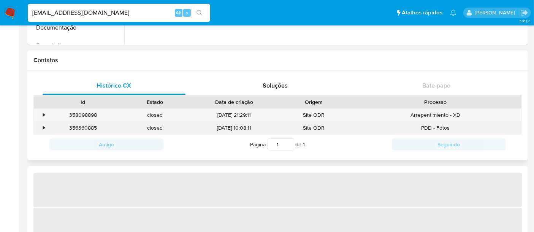
select select "10"
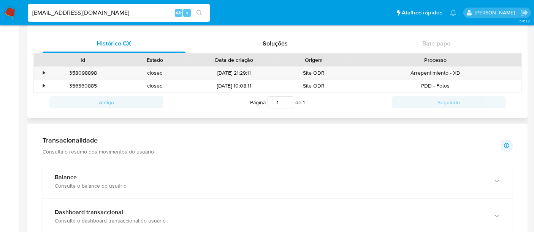
scroll to position [42, 0]
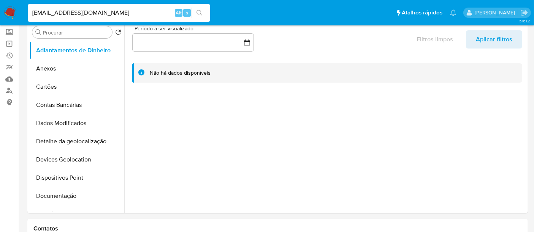
click at [10, 9] on img at bounding box center [10, 12] width 13 height 13
